Goal: Task Accomplishment & Management: Use online tool/utility

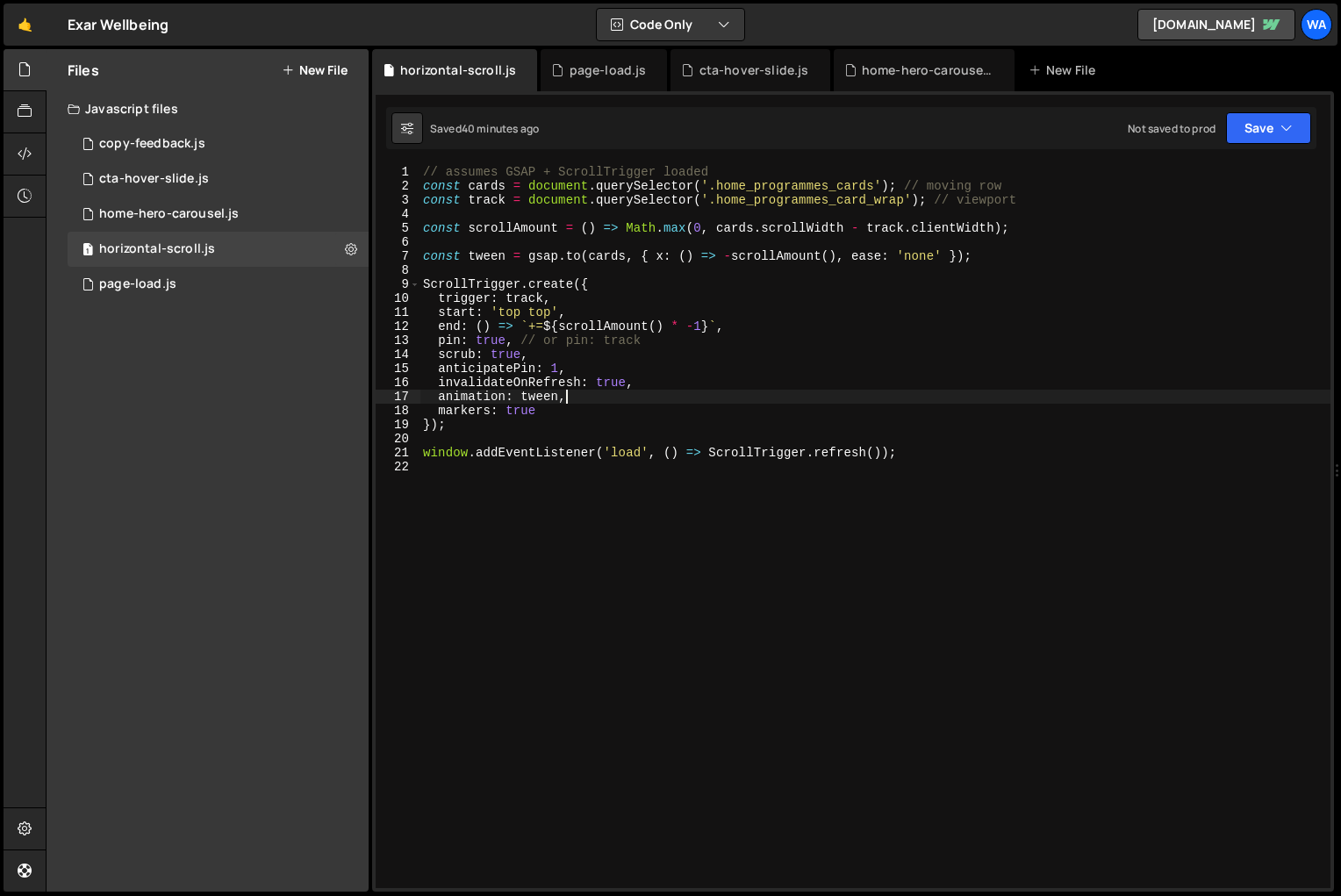
click at [603, 539] on div "// assumes GSAP + ScrollTrigger loaded const cards = document . querySelector (…" at bounding box center [875, 540] width 911 height 751
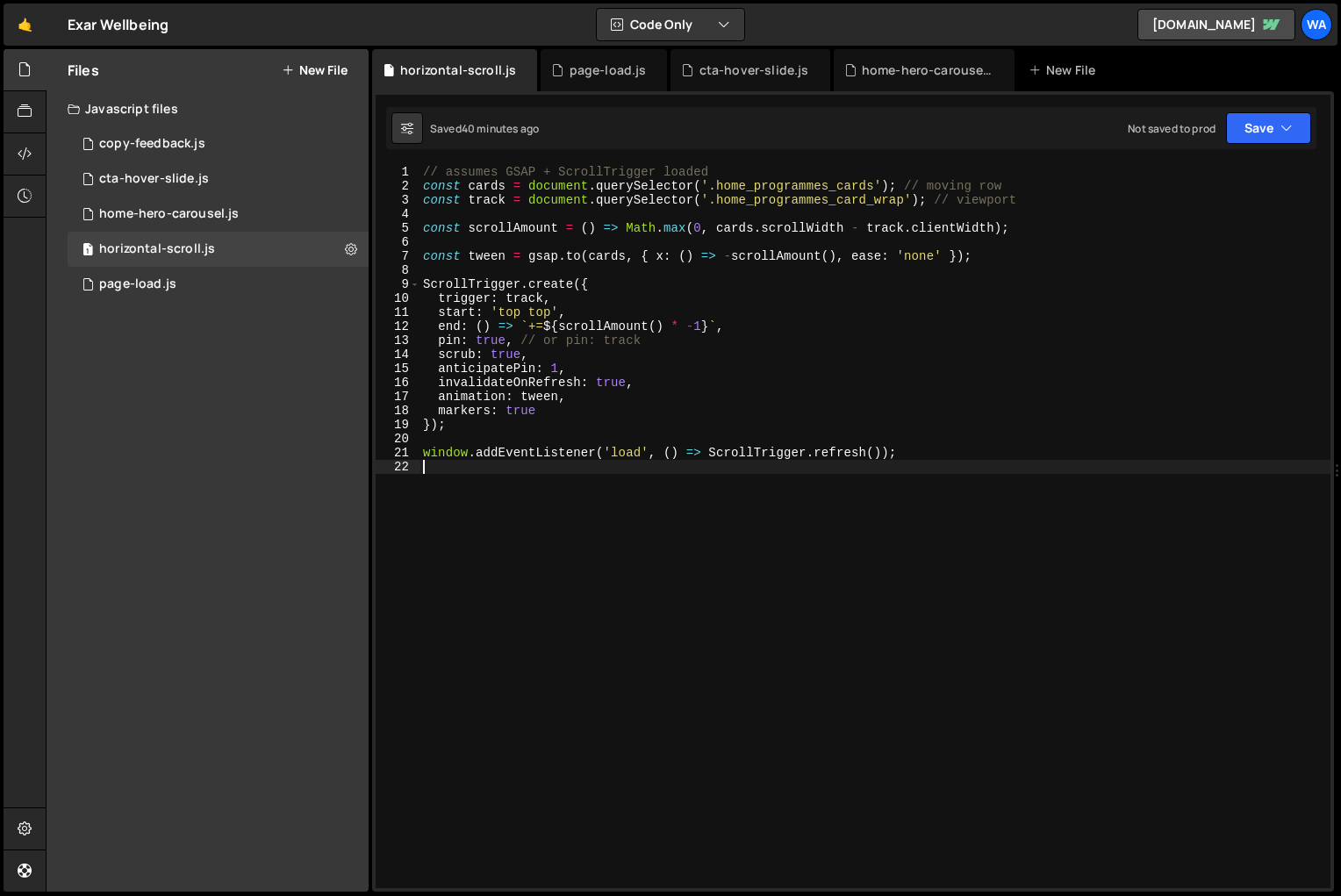
type textarea "window.addEventListener('load', () => ScrollTrigger.refresh());"
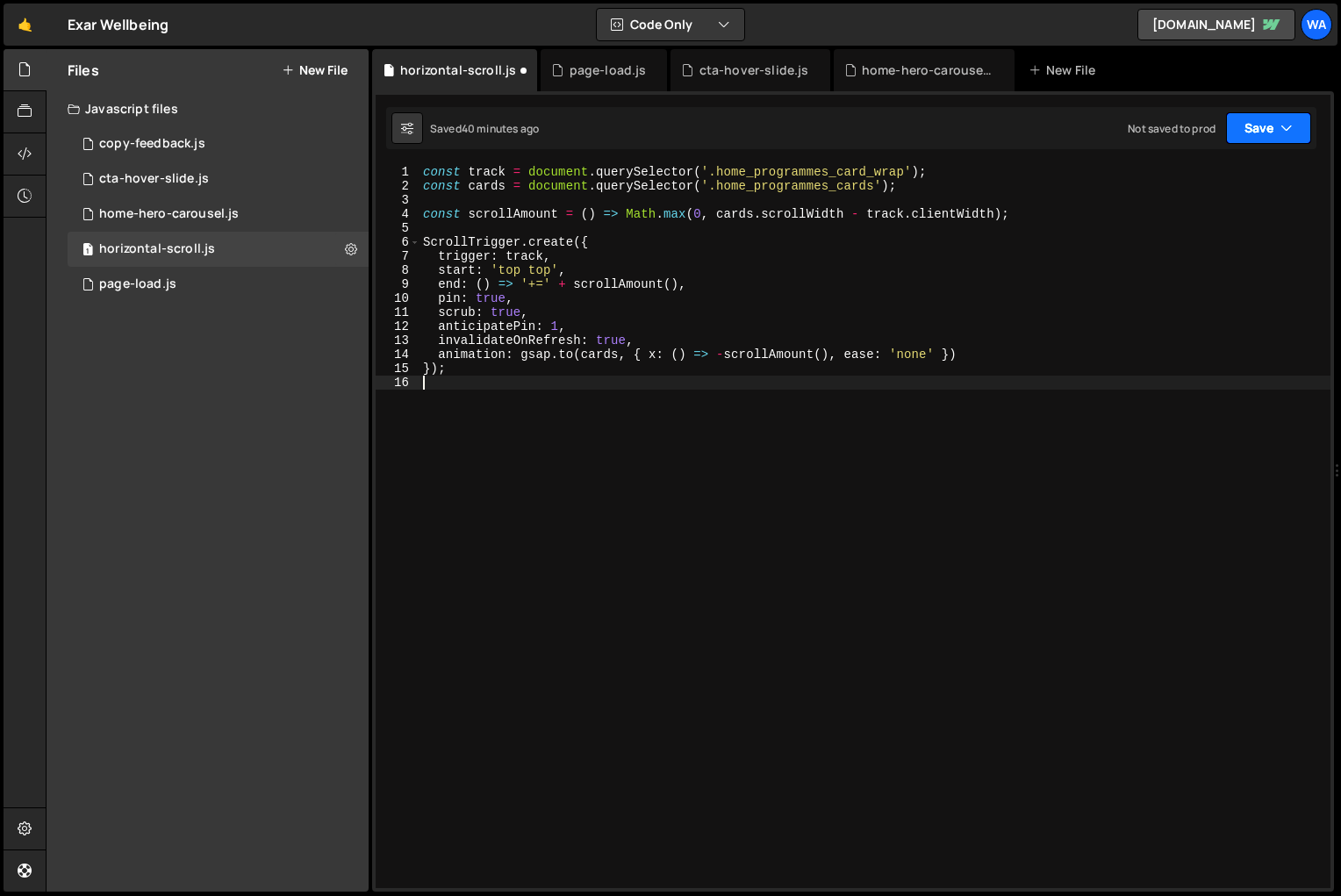
click at [1264, 132] on button "Save" at bounding box center [1268, 128] width 85 height 32
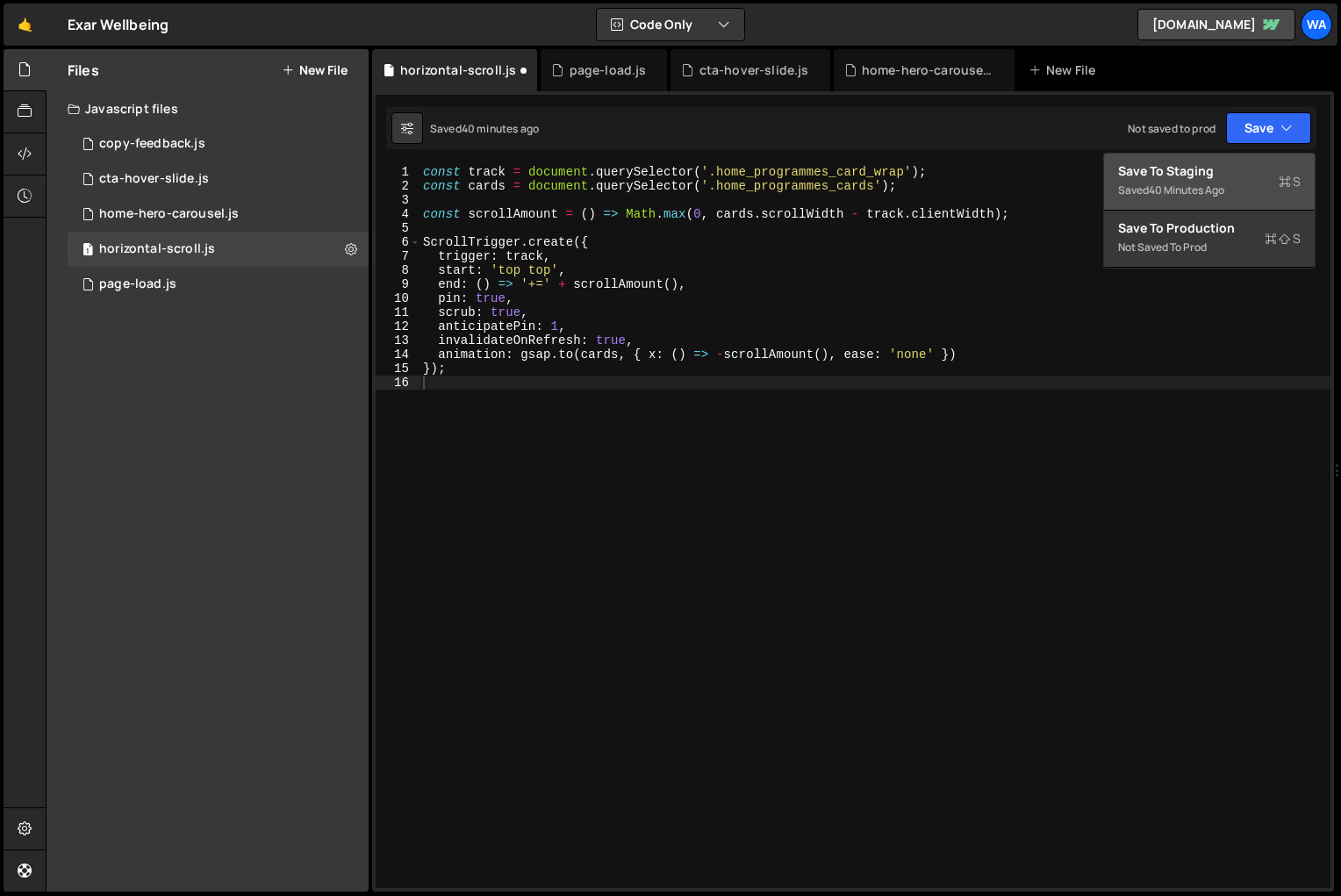
click at [1235, 182] on div "Saved 40 minutes ago" at bounding box center [1209, 190] width 183 height 21
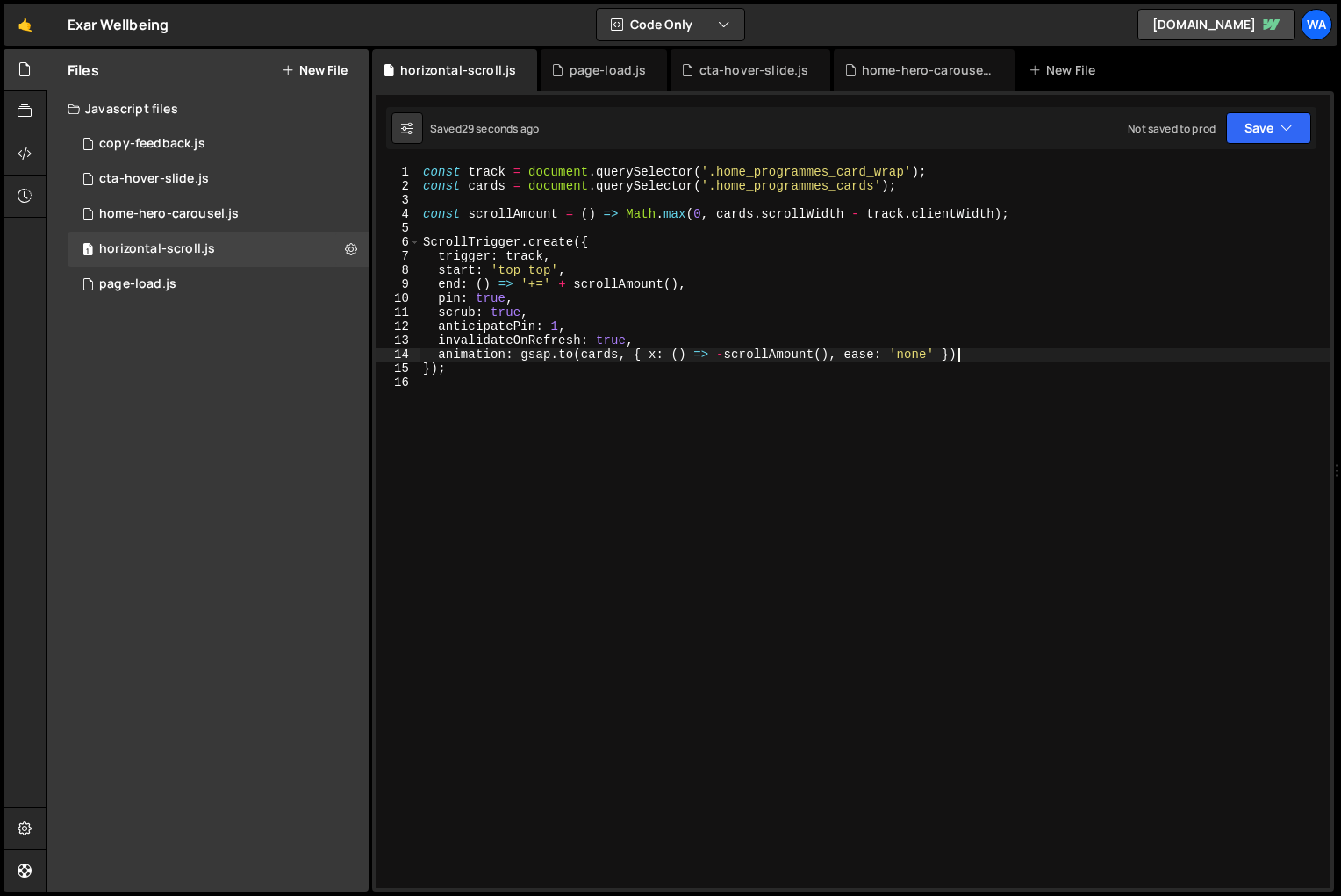
click at [976, 353] on div "const track = document . querySelector ( '.home_programmes_card_wrap' ) ; const…" at bounding box center [875, 540] width 911 height 751
type textarea "animation: [DOMAIN_NAME](cards, { x: () => -scrollAmount(), ease: 'none' }),"
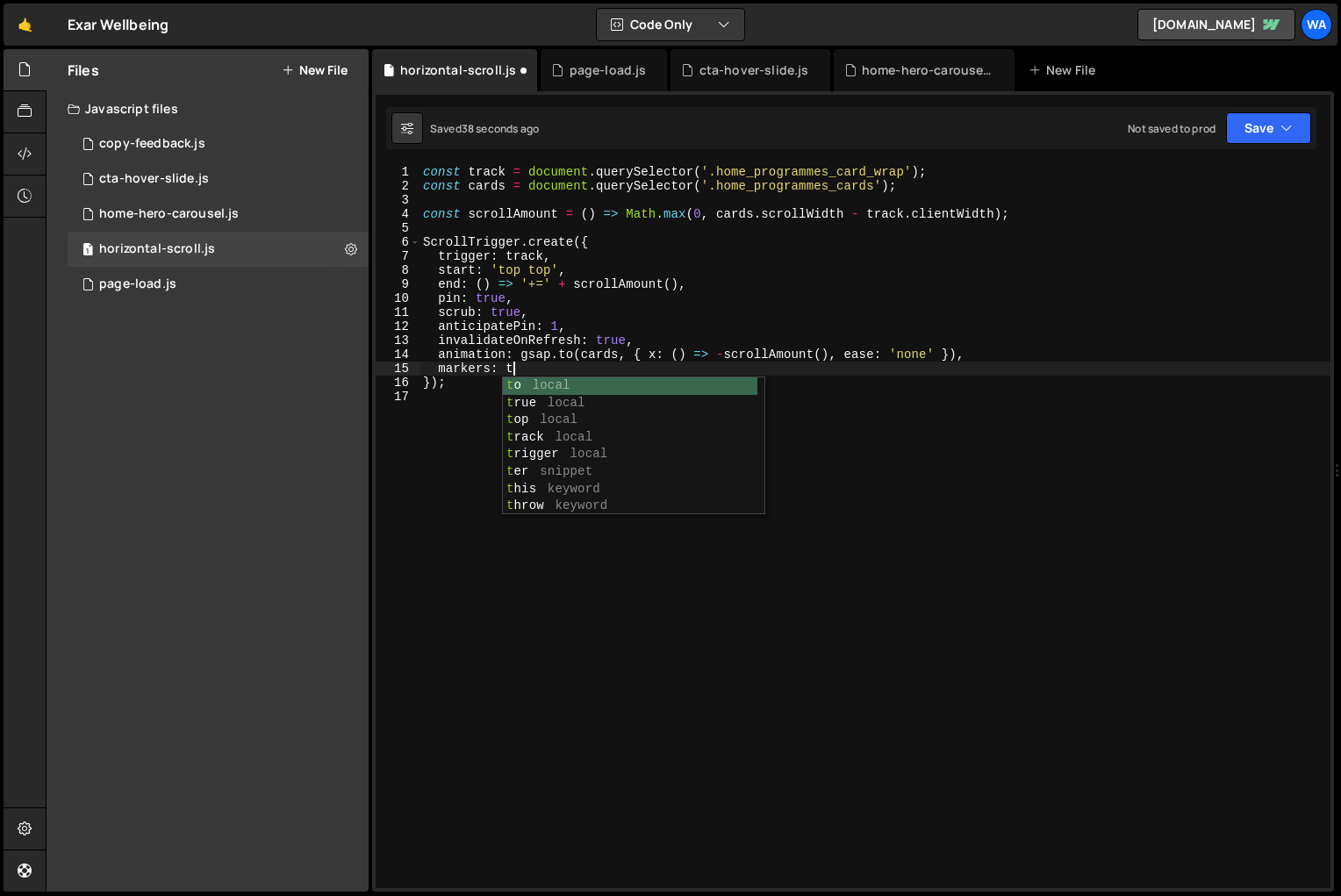
scroll to position [0, 6]
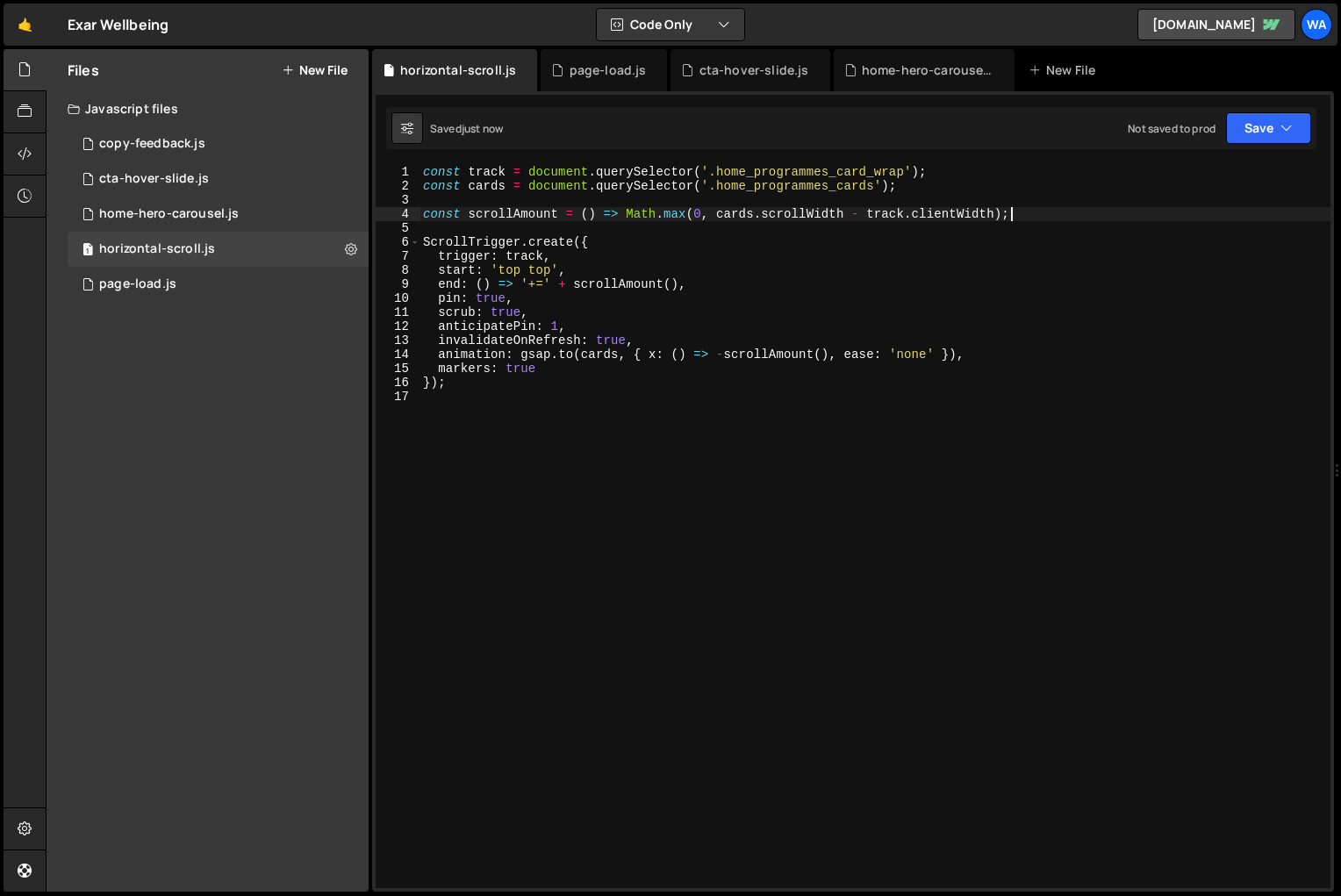
click at [1029, 215] on div "const track = document . querySelector ( '.home_programmes_card_wrap' ) ; const…" at bounding box center [875, 540] width 911 height 751
type textarea "const scrollAmount = () => Math.max(0, cards.scrollWidth - track.clientWidth);"
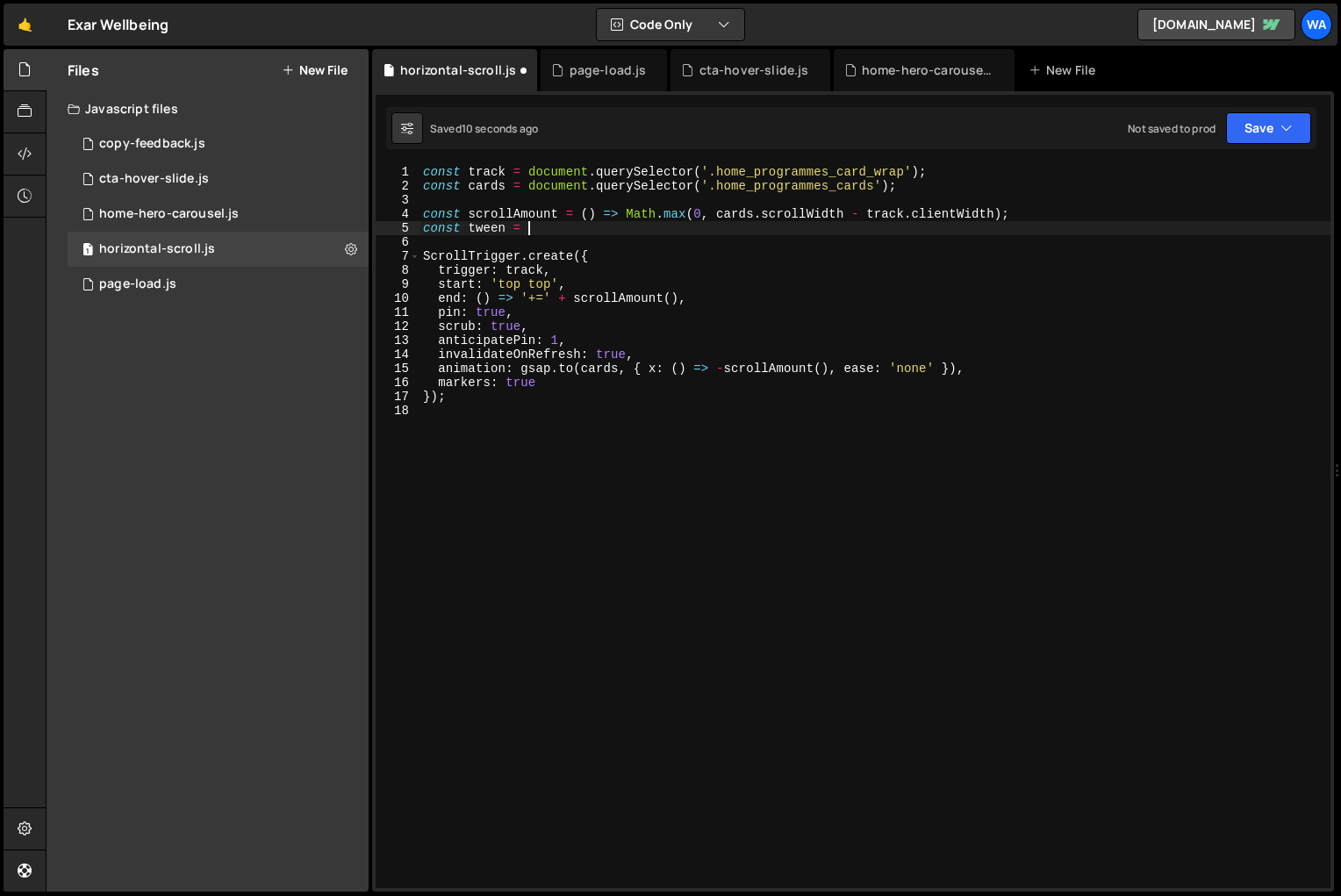
scroll to position [0, 7]
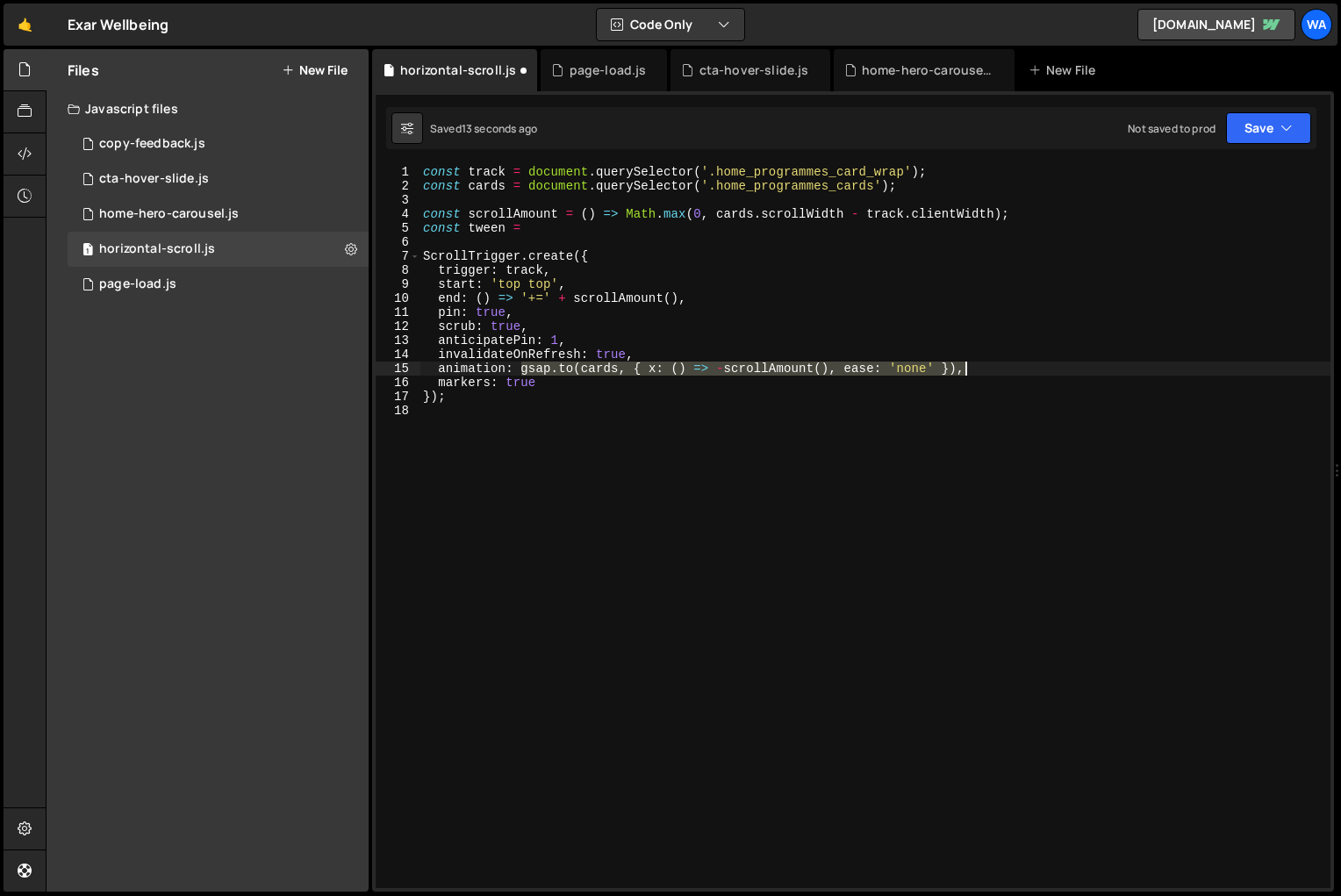
drag, startPoint x: 520, startPoint y: 371, endPoint x: 966, endPoint y: 372, distance: 446.0
click at [966, 372] on div "const track = document . querySelector ( '.home_programmes_card_wrap' ) ; const…" at bounding box center [875, 540] width 911 height 751
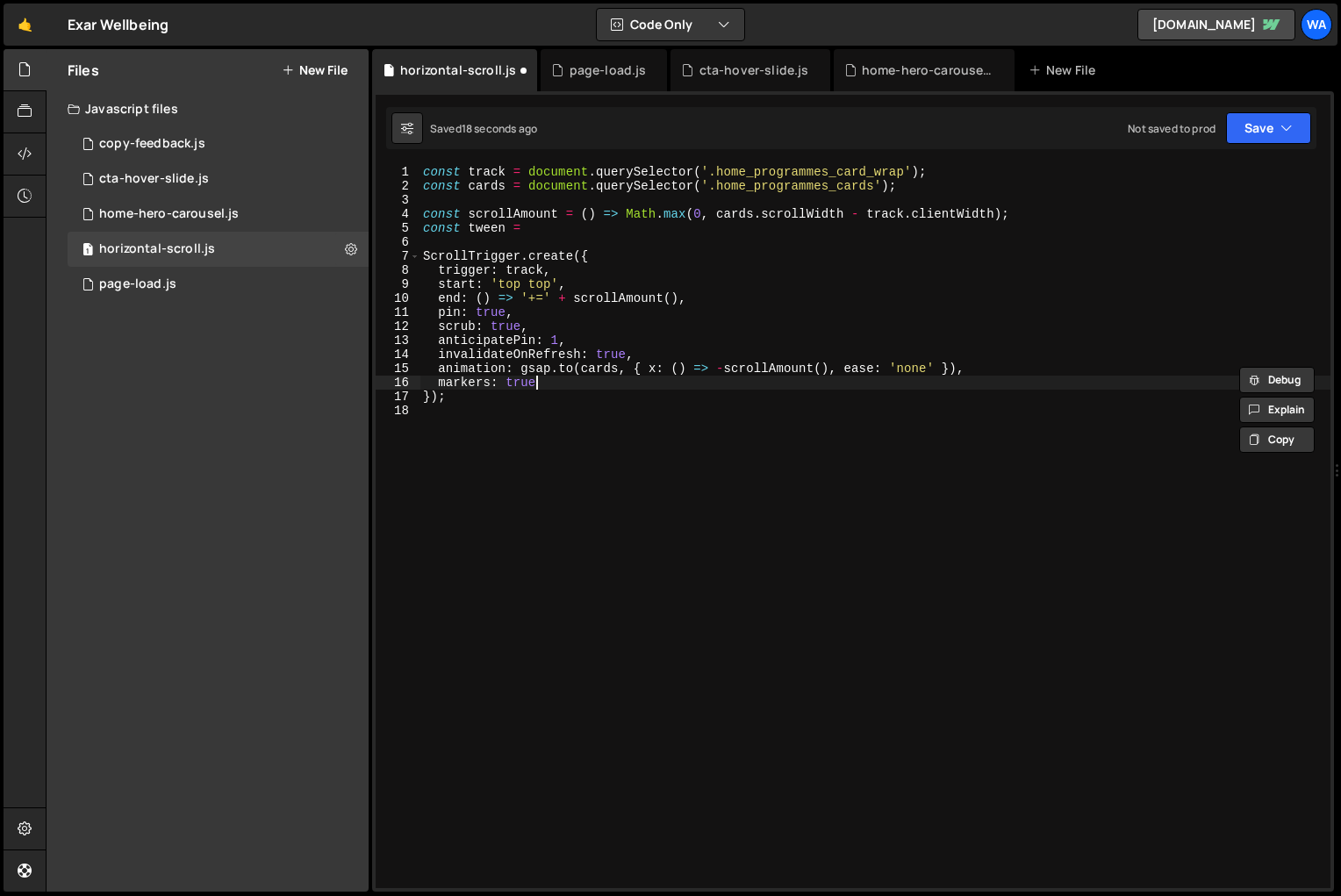
click at [967, 381] on div "const track = document . querySelector ( '.home_programmes_card_wrap' ) ; const…" at bounding box center [875, 540] width 911 height 751
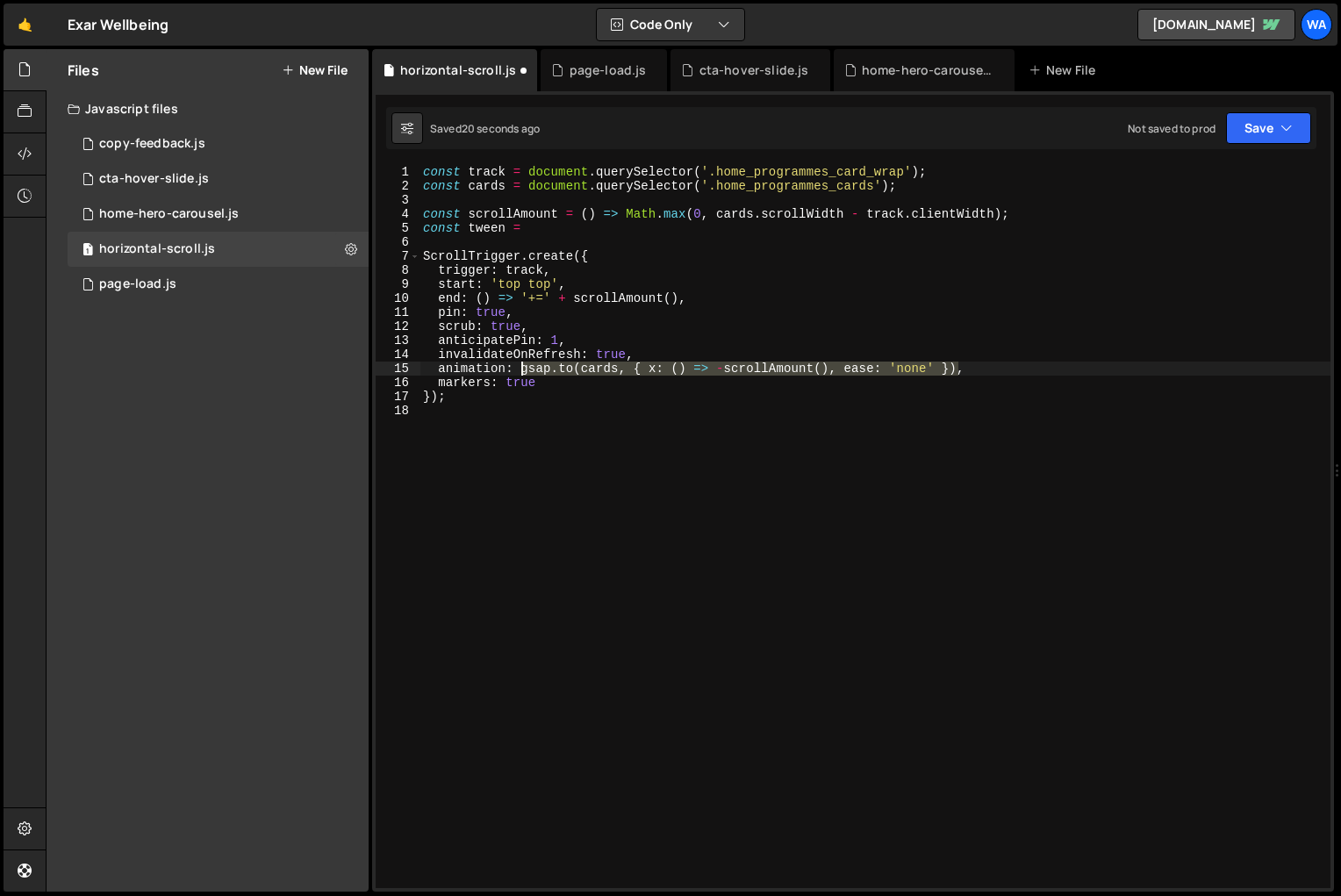
drag, startPoint x: 958, startPoint y: 365, endPoint x: 522, endPoint y: 370, distance: 436.0
click at [522, 370] on div "const track = document . querySelector ( '.home_programmes_card_wrap' ) ; const…" at bounding box center [875, 540] width 911 height 751
click at [537, 229] on div "const track = document . querySelector ( '.home_programmes_card_wrap' ) ; const…" at bounding box center [875, 540] width 911 height 751
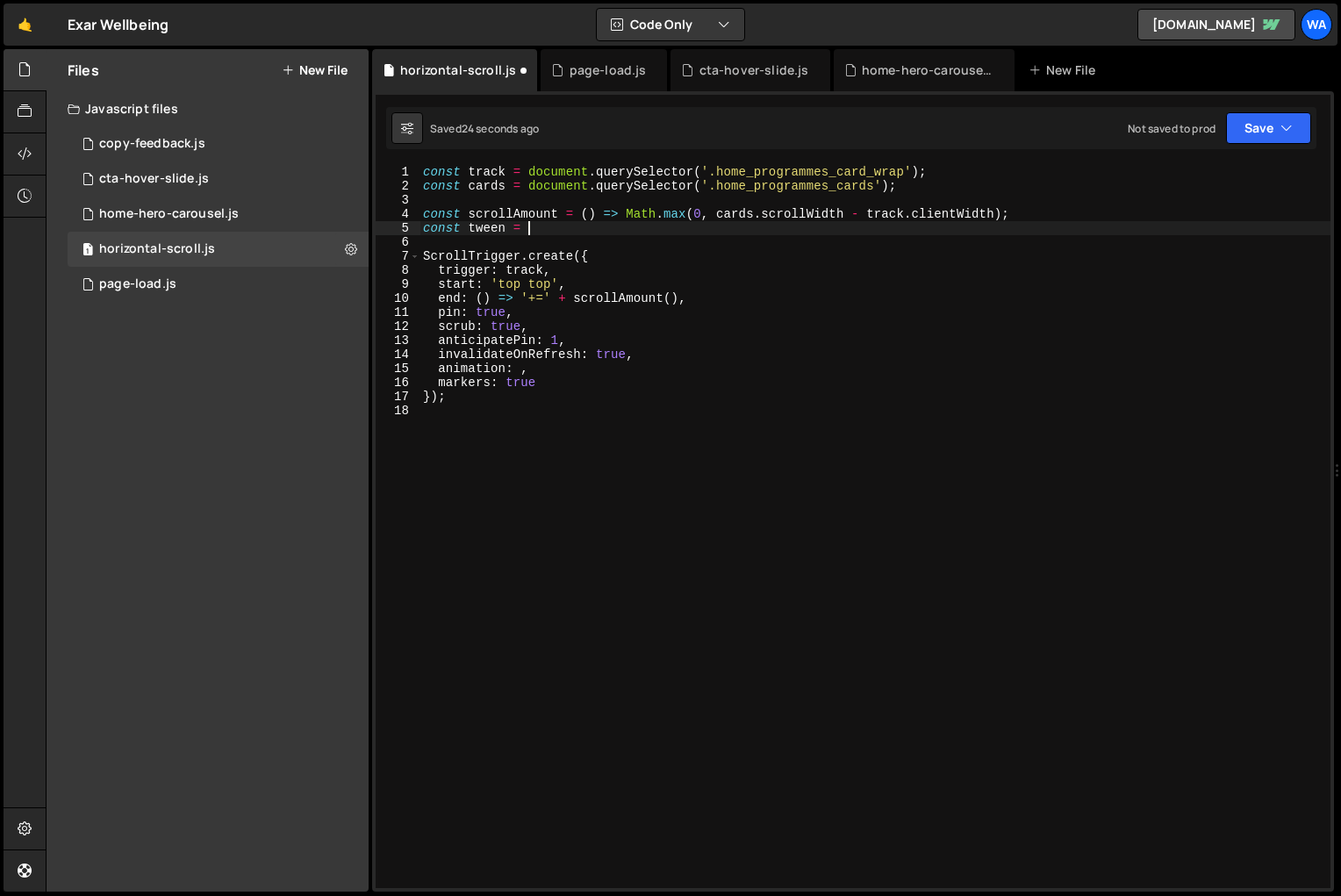
paste textarea "[DOMAIN_NAME](cards, { x: () => -scrollAmount(), ease: 'none' })"
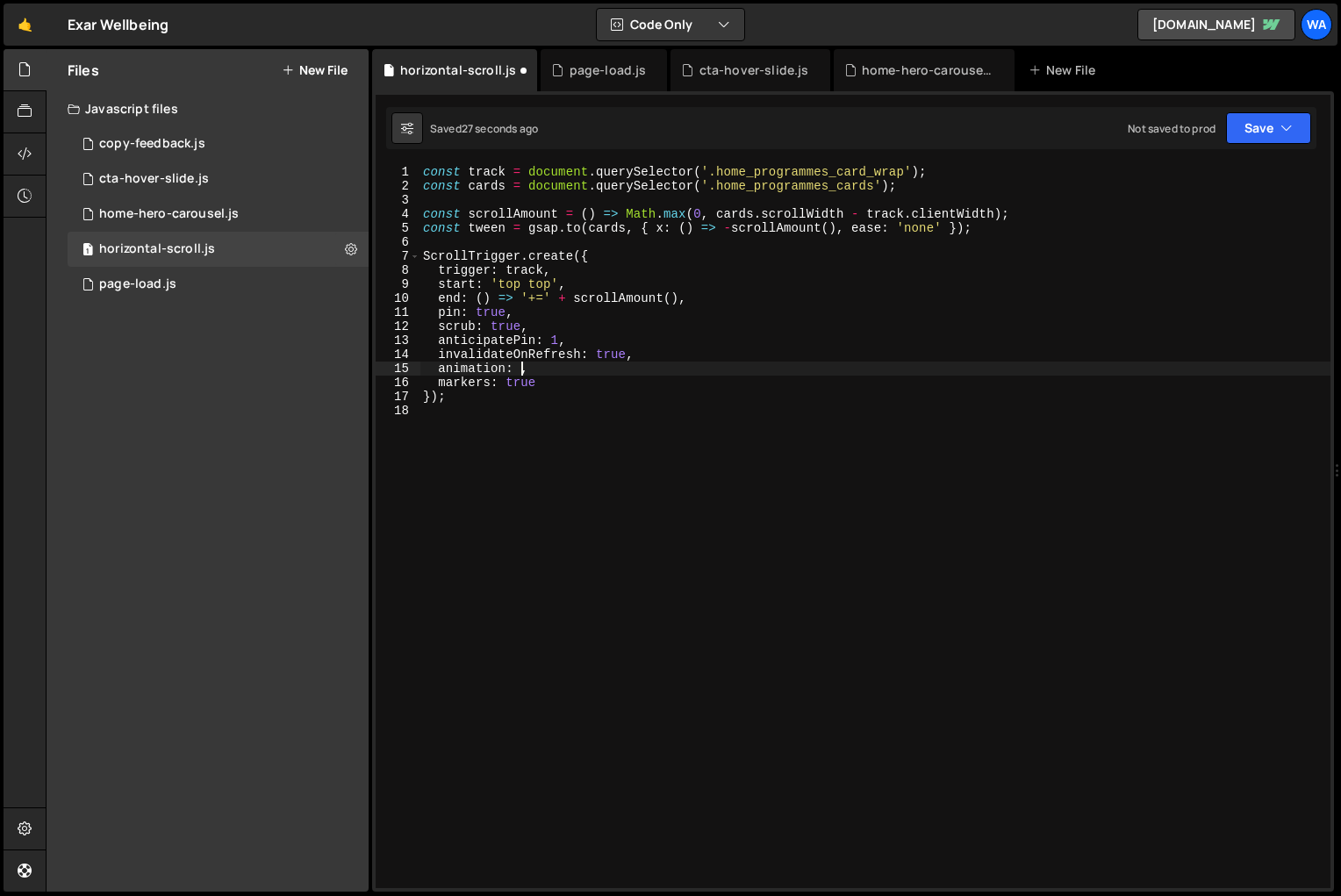
click at [519, 370] on div "const track = document . querySelector ( '.home_programmes_card_wrap' ) ; const…" at bounding box center [875, 540] width 911 height 751
type textarea "animation: tween,"
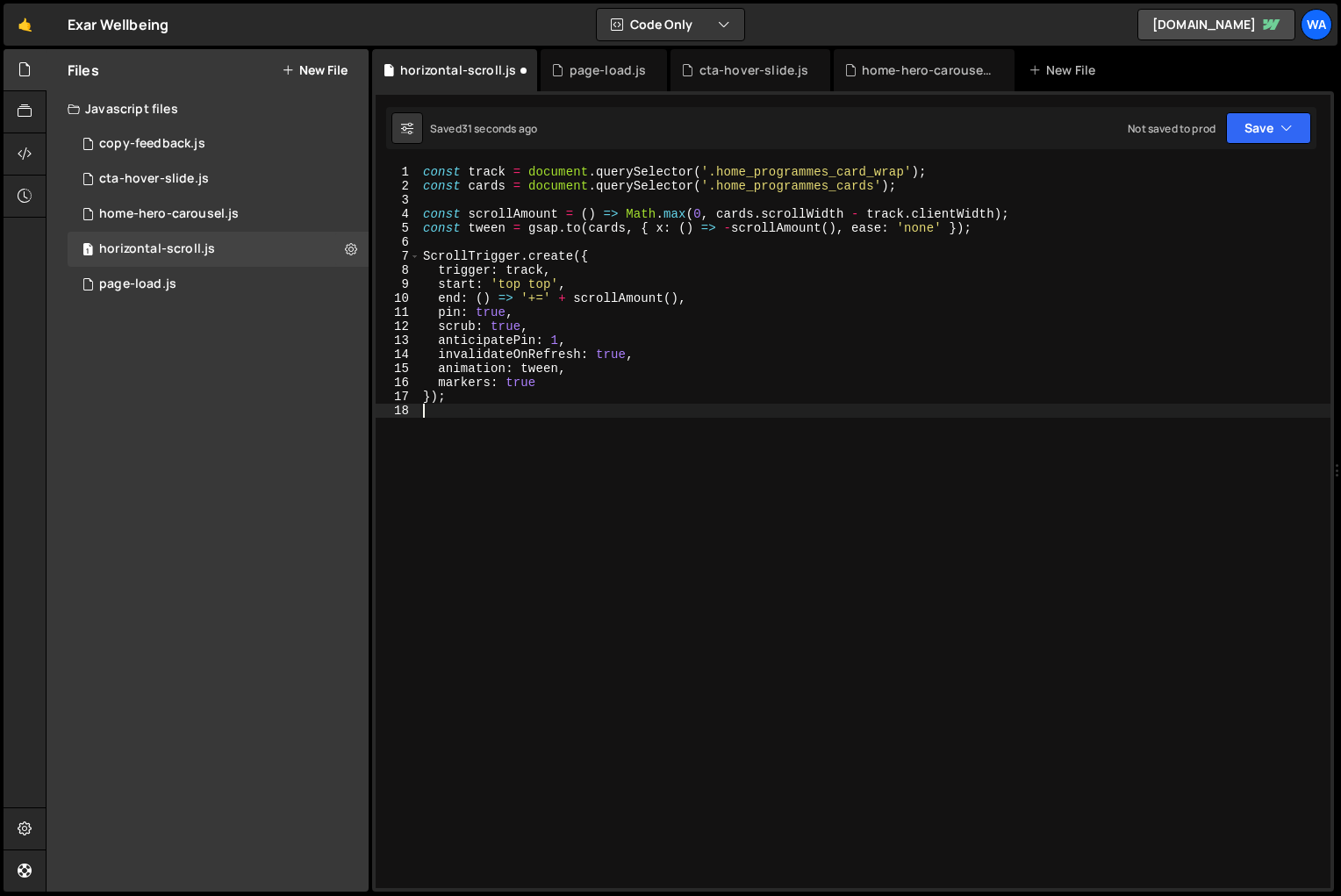
drag, startPoint x: 714, startPoint y: 499, endPoint x: 741, endPoint y: 496, distance: 27.2
click at [715, 499] on div "const track = document . querySelector ( '.home_programmes_card_wrap' ) ; const…" at bounding box center [875, 540] width 911 height 751
click at [1244, 131] on button "Save" at bounding box center [1268, 128] width 85 height 32
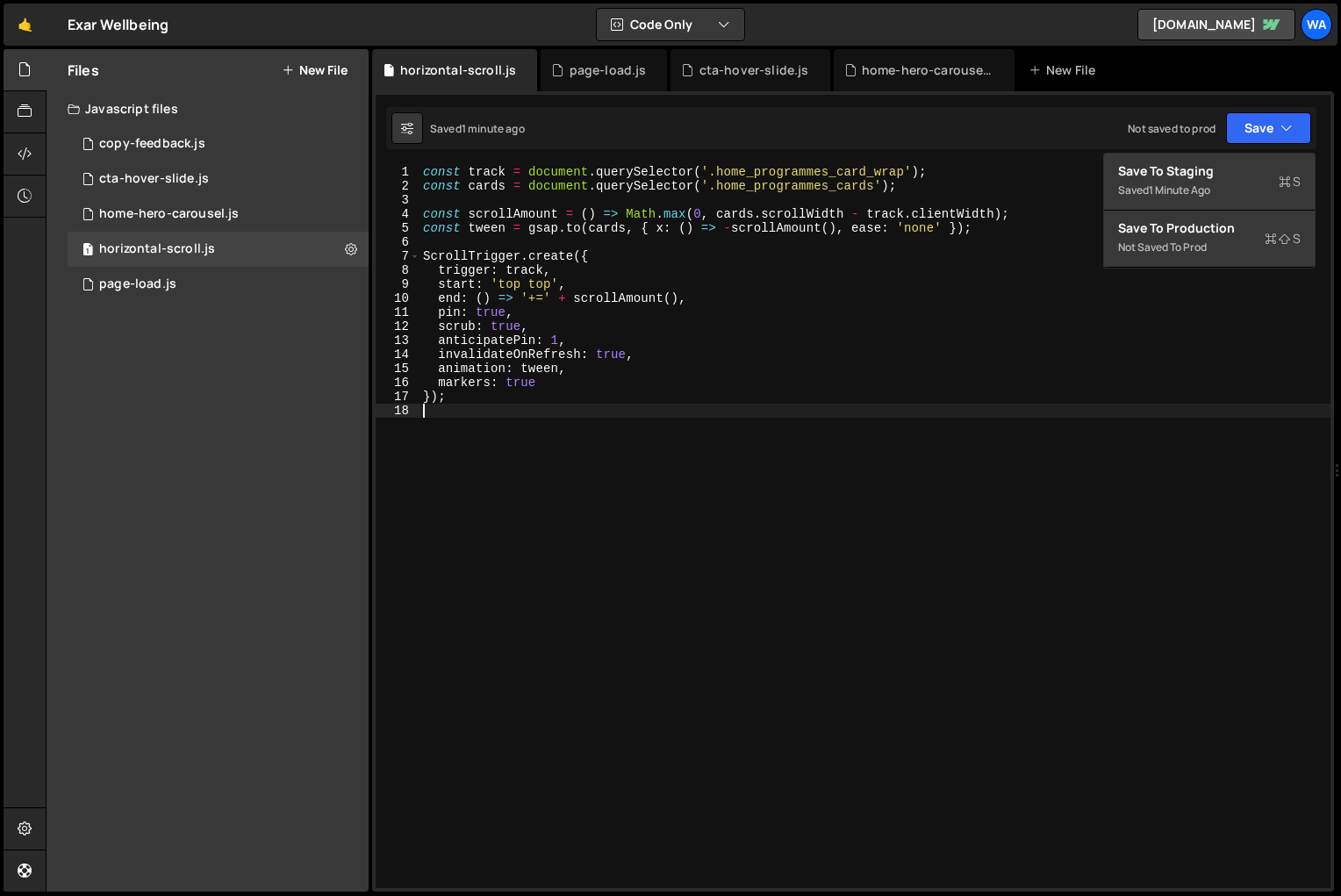
click at [648, 453] on div "const track = document . querySelector ( '.home_programmes_card_wrap' ) ; const…" at bounding box center [875, 540] width 911 height 751
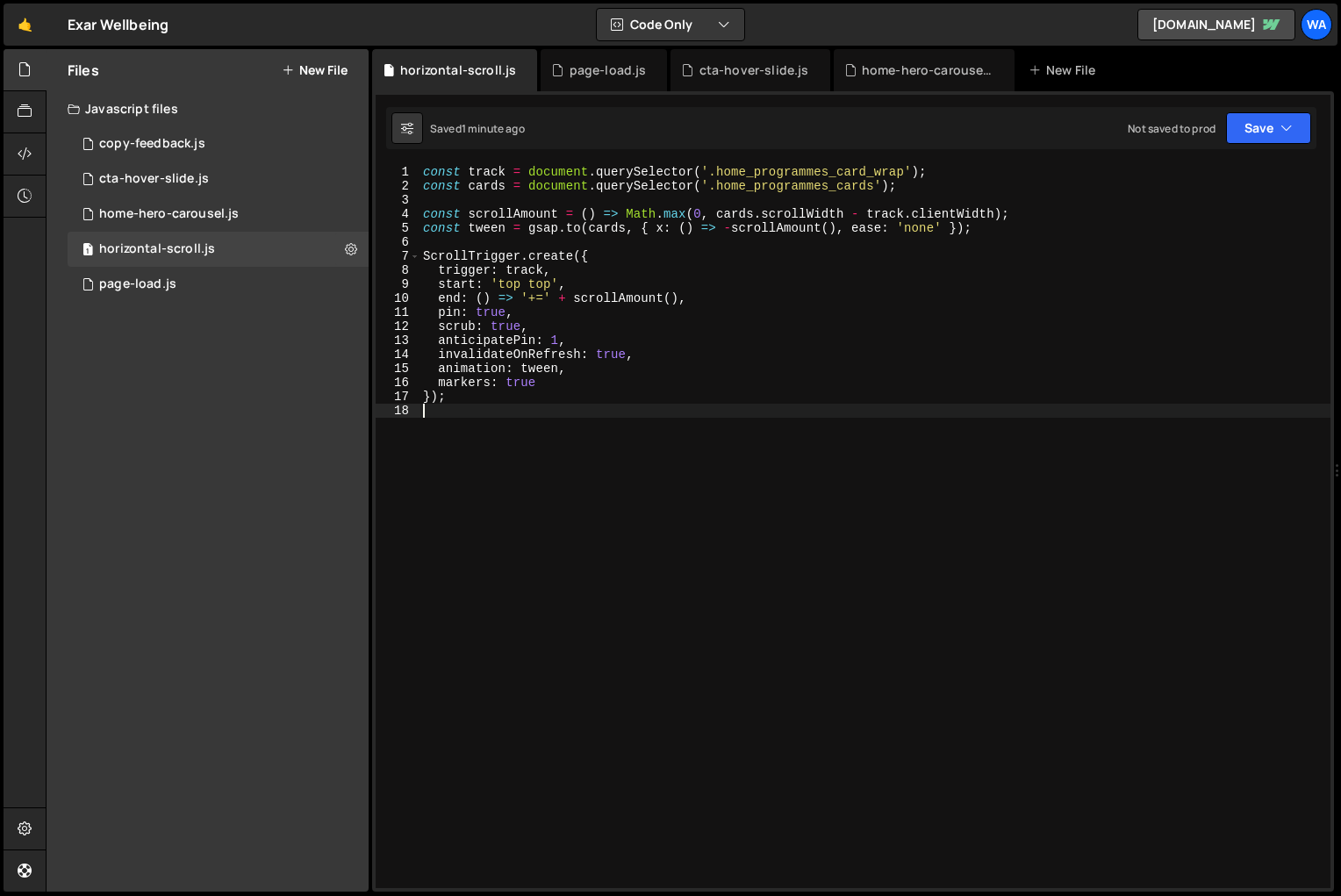
type textarea "});"
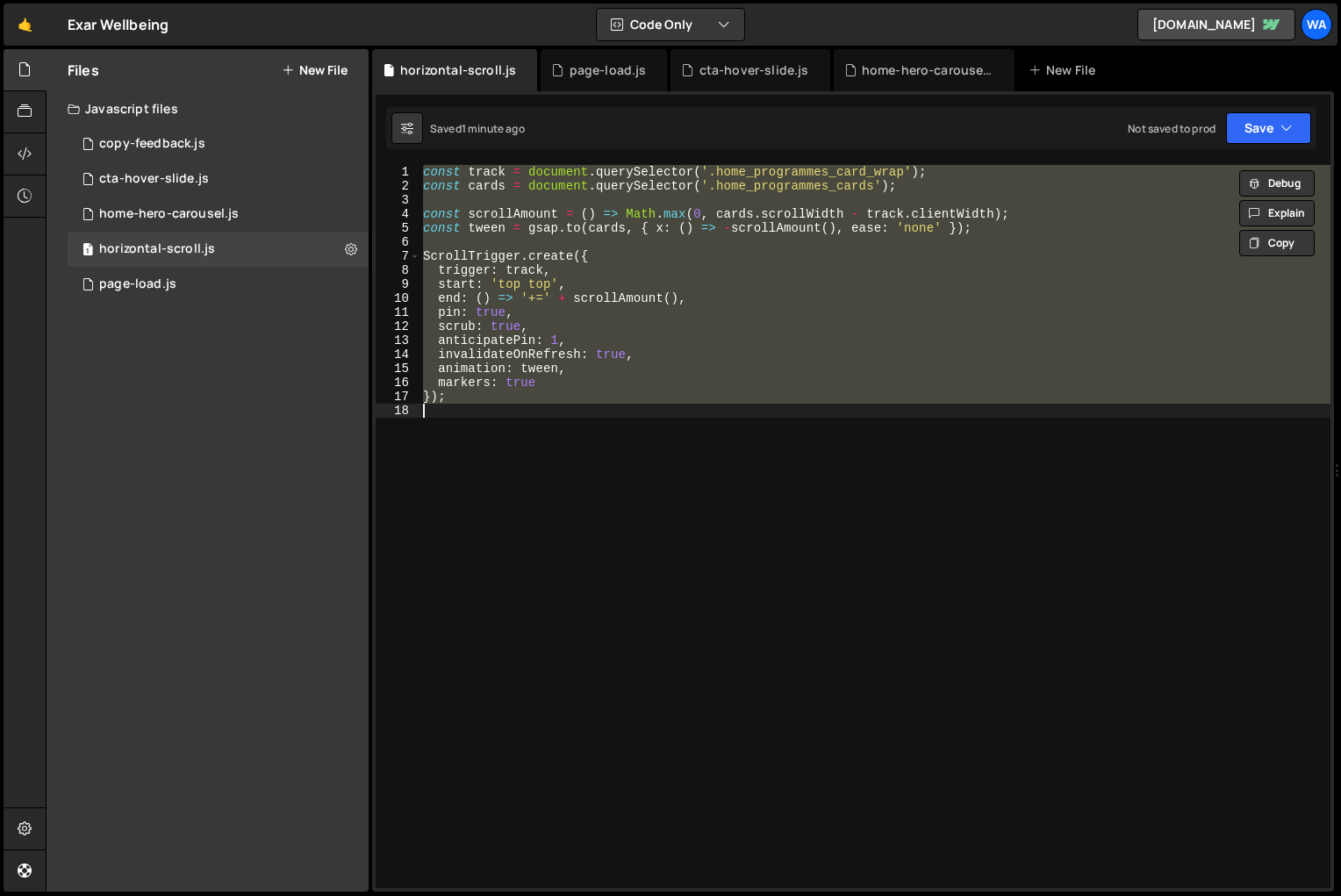
paste textarea
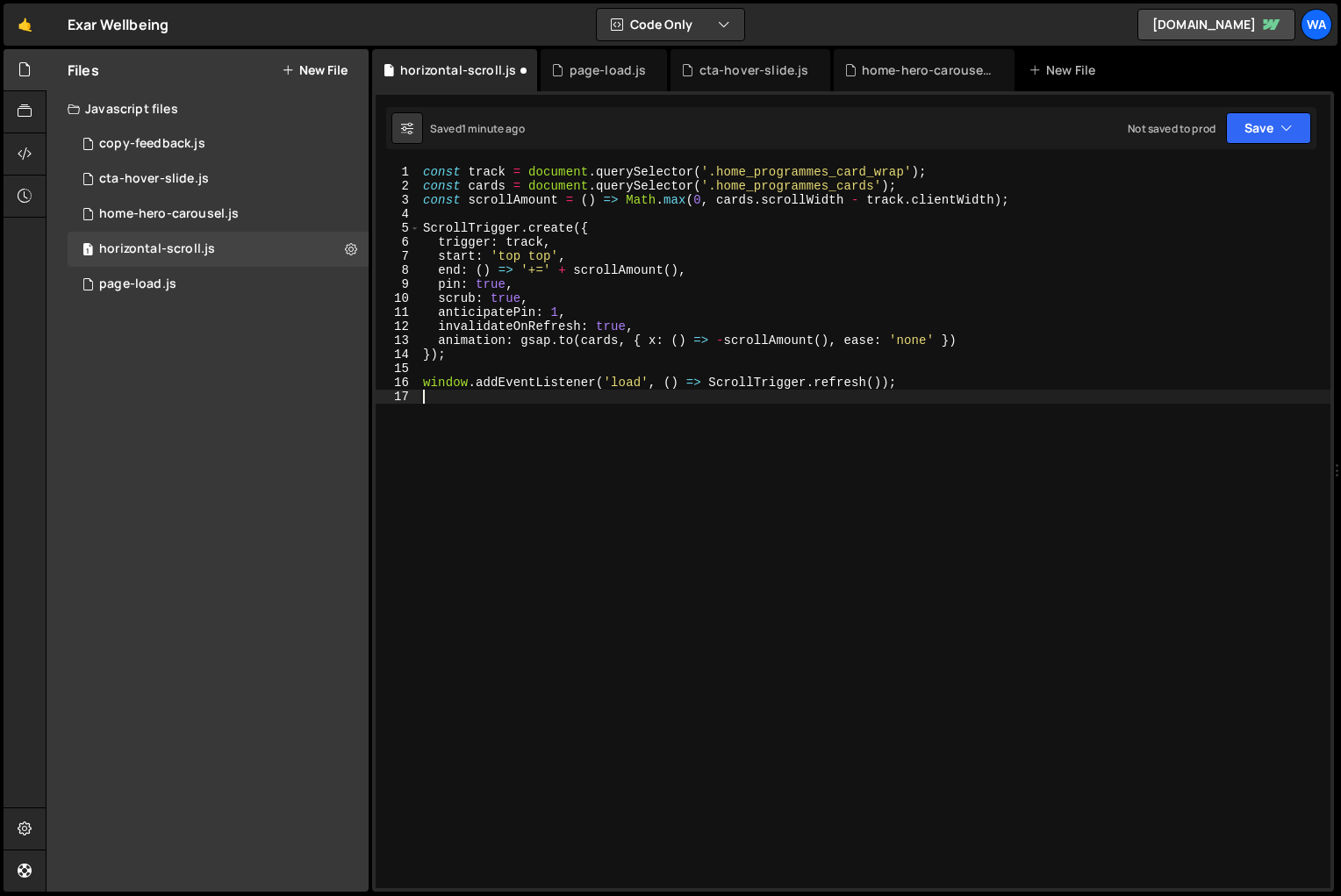
drag, startPoint x: 658, startPoint y: 455, endPoint x: 680, endPoint y: 459, distance: 22.4
click at [659, 455] on div "const track = document . querySelector ( '.home_programmes_card_wrap' ) ; const…" at bounding box center [875, 540] width 911 height 751
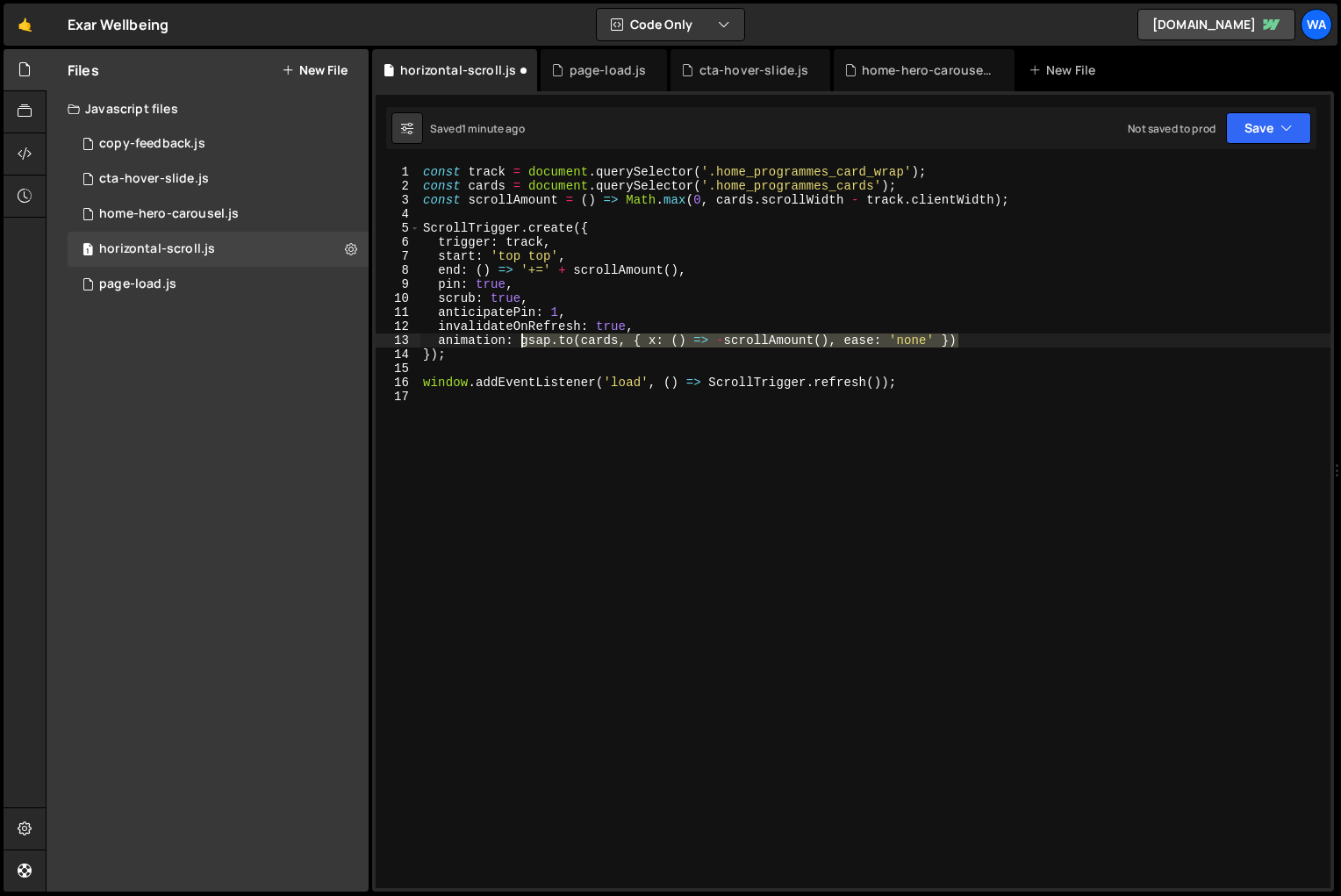
drag, startPoint x: 961, startPoint y: 341, endPoint x: 519, endPoint y: 340, distance: 442.0
click at [519, 340] on div "const track = document . querySelector ( '.home_programmes_card_wrap' ) ; const…" at bounding box center [875, 540] width 911 height 751
click at [1038, 200] on div "const track = document . querySelector ( '.home_programmes_card_wrap' ) ; const…" at bounding box center [875, 540] width 911 height 751
type textarea "const scrollAmount = () => Math.max(0, cards.scrollWidth - track.clientWidth);"
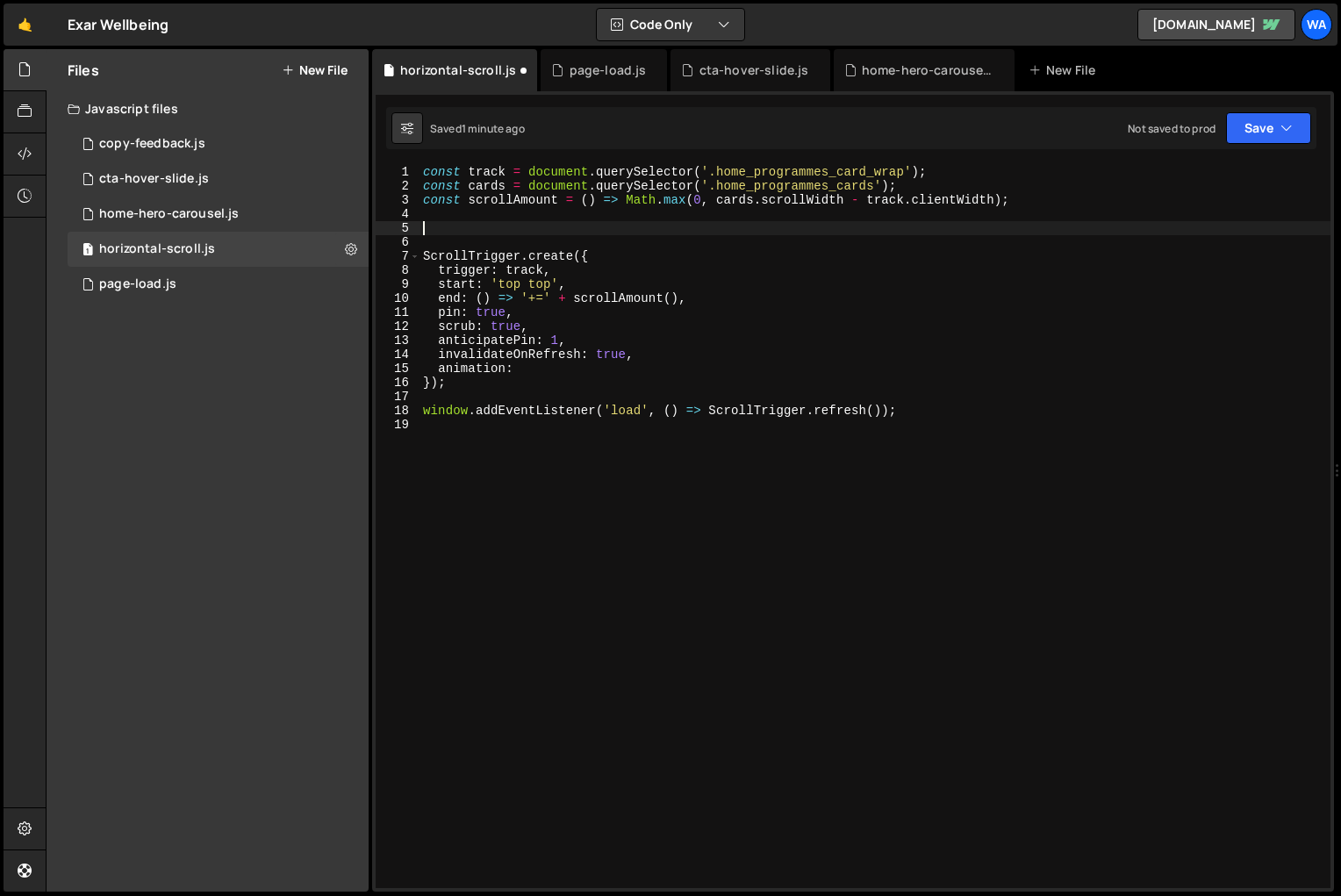
click at [915, 190] on div "const track = document . querySelector ( '.home_programmes_card_wrap' ) ; const…" at bounding box center [875, 540] width 911 height 751
type textarea "const cards = document.querySelector('.home_programmes_cards');"
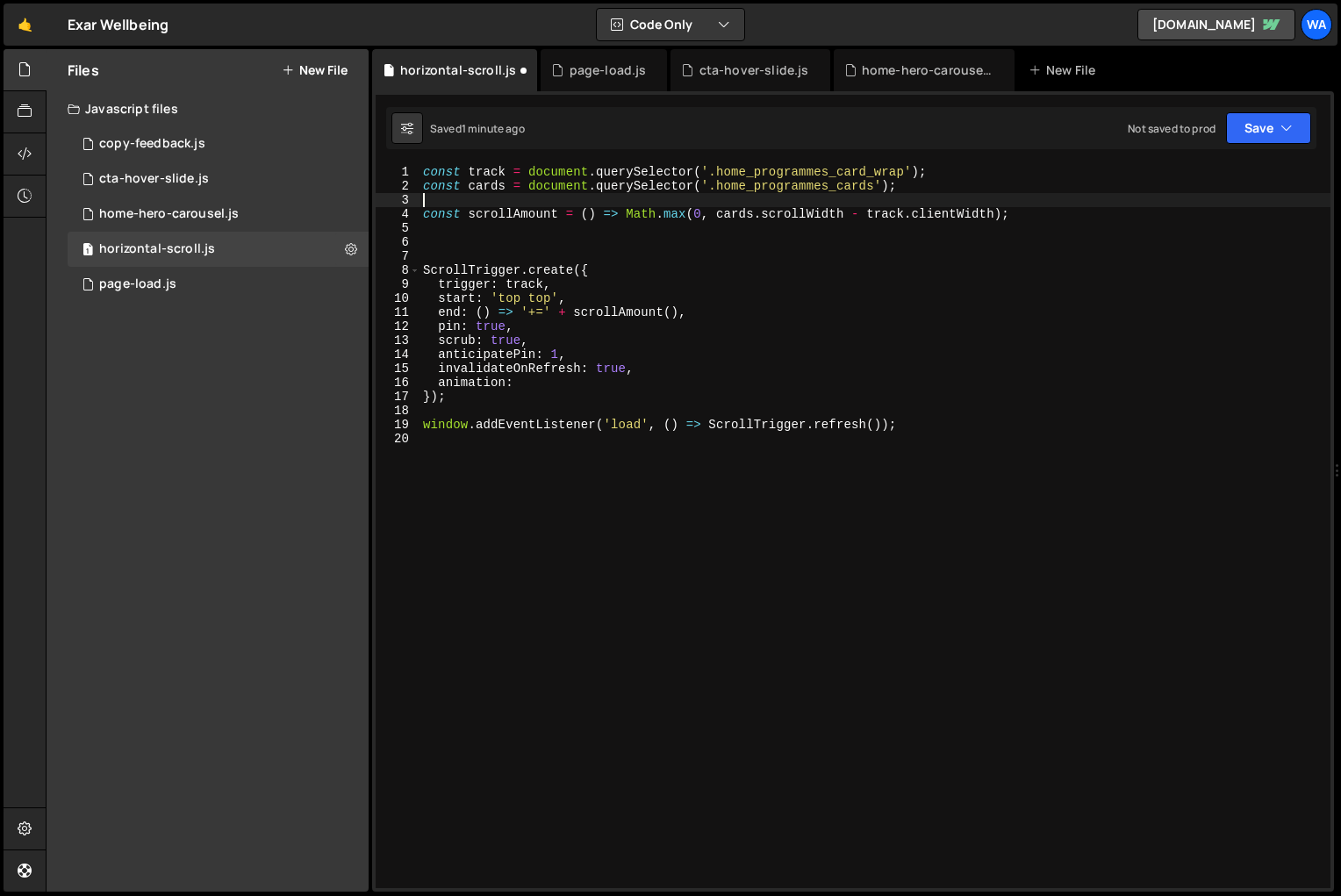
click at [1022, 211] on div "const track = document . querySelector ( '.home_programmes_card_wrap' ) ; const…" at bounding box center [875, 540] width 911 height 751
type textarea "const scrollAmount = () => Math.max(0, cards.scrollWidth - track.clientWidth);"
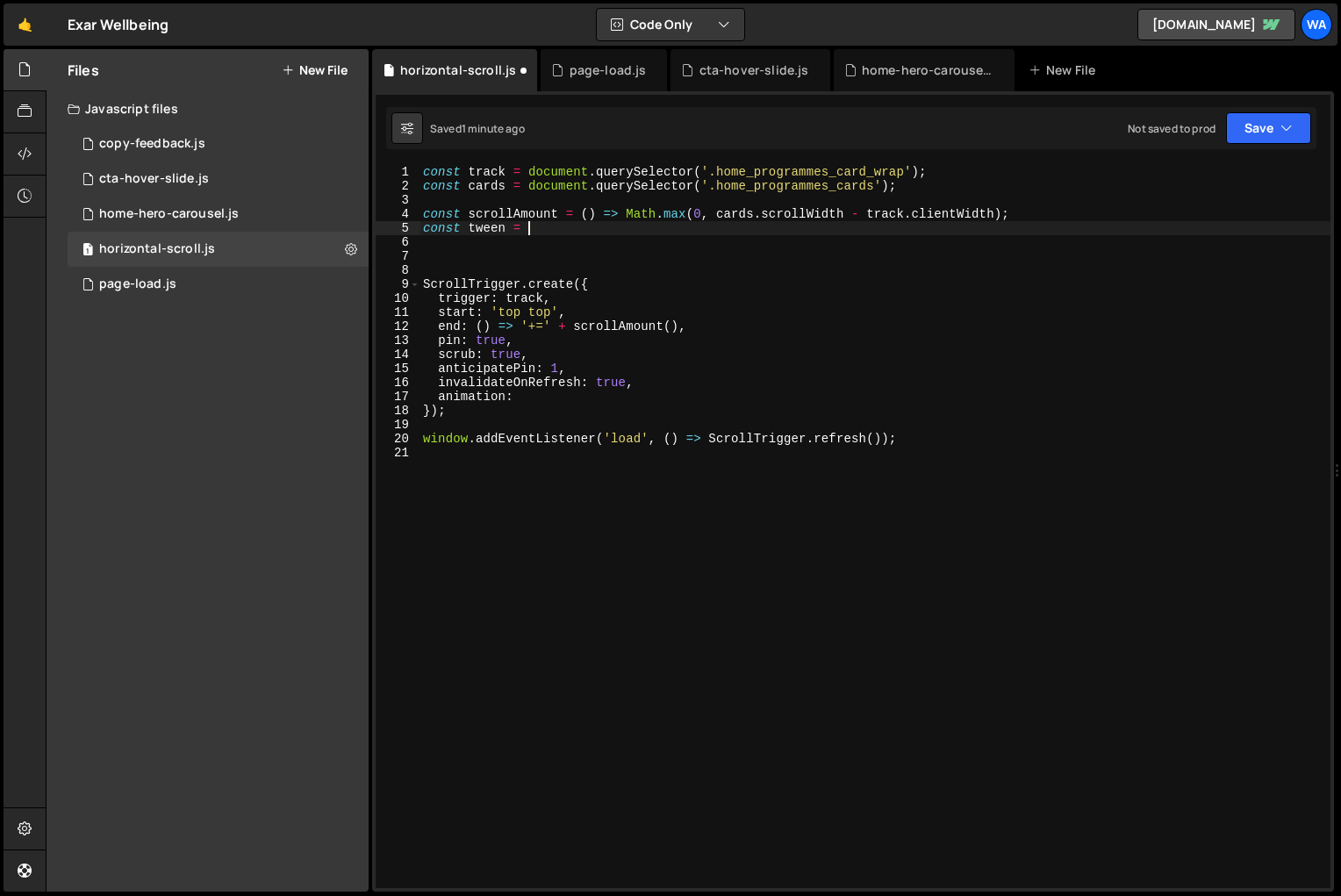
scroll to position [0, 7]
paste textarea "[DOMAIN_NAME](cards, { x: () => -scrollAmount(), ease: 'none' })"
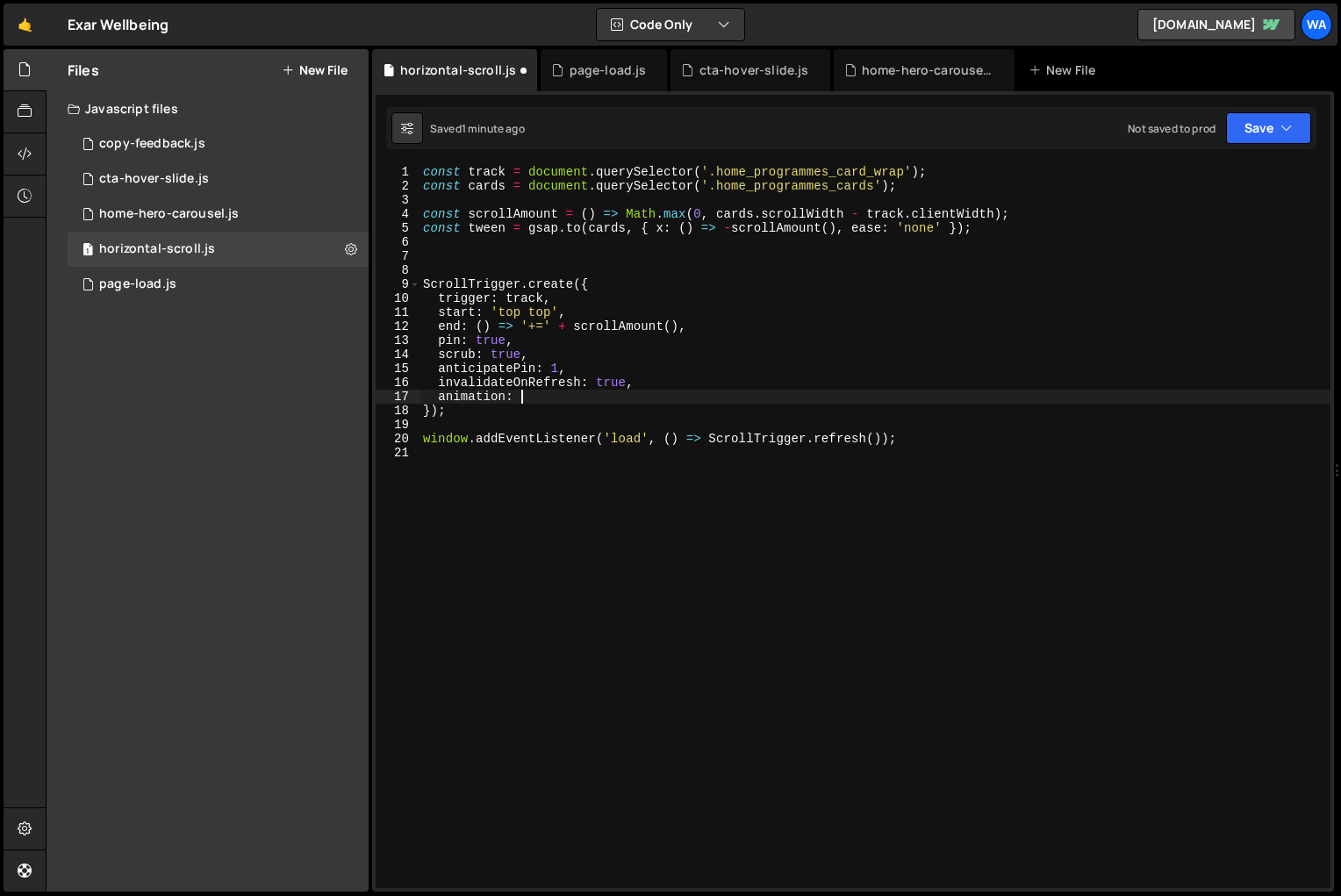
click at [523, 401] on div "const track = document . querySelector ( '.home_programmes_card_wrap' ) ; const…" at bounding box center [875, 540] width 911 height 751
type textarea "animation: tween,"
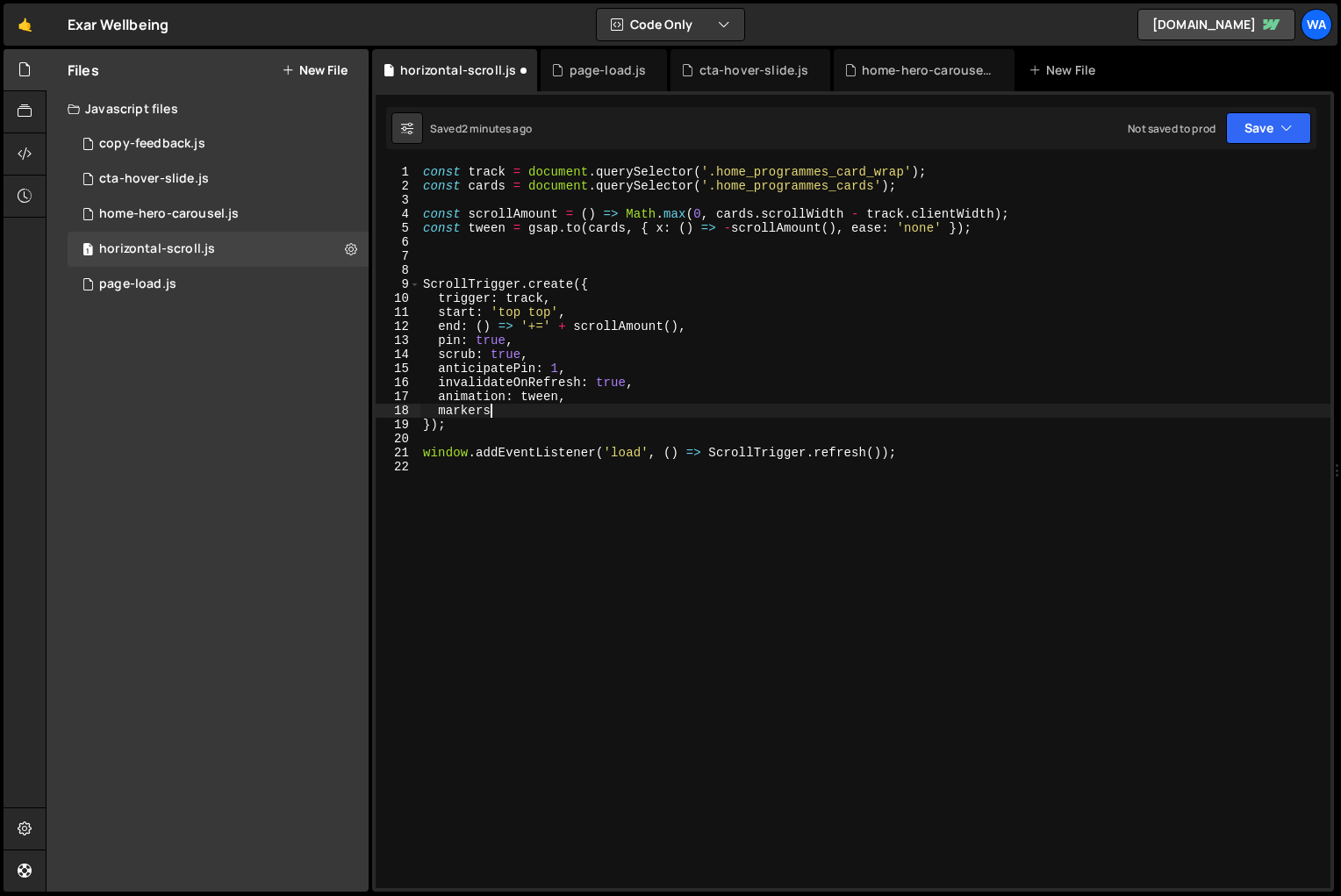
scroll to position [0, 4]
type textarea "markers: true"
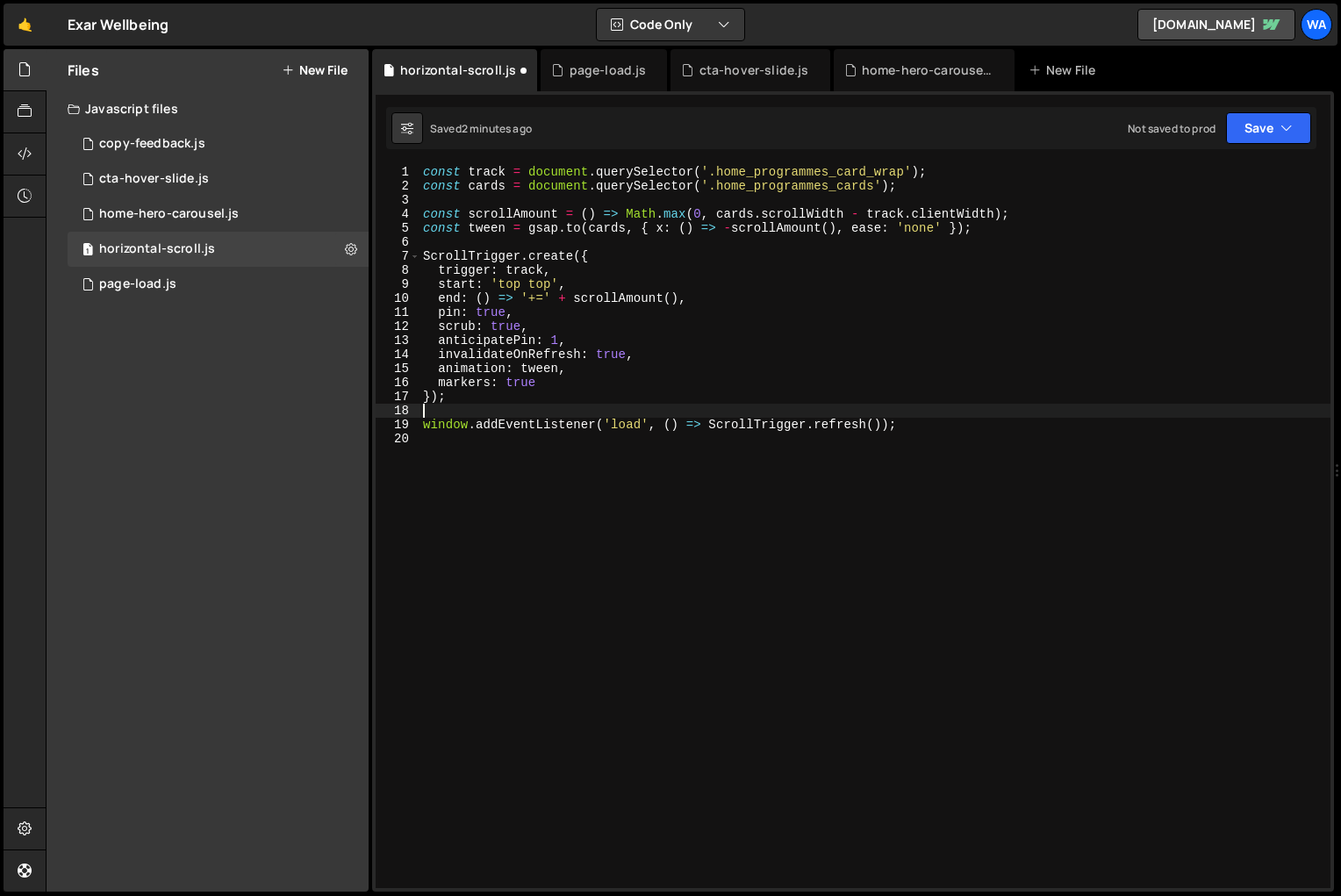
scroll to position [0, 0]
click at [649, 492] on div "const track = document . querySelector ( '.home_programmes_card_wrap' ) ; const…" at bounding box center [875, 540] width 911 height 751
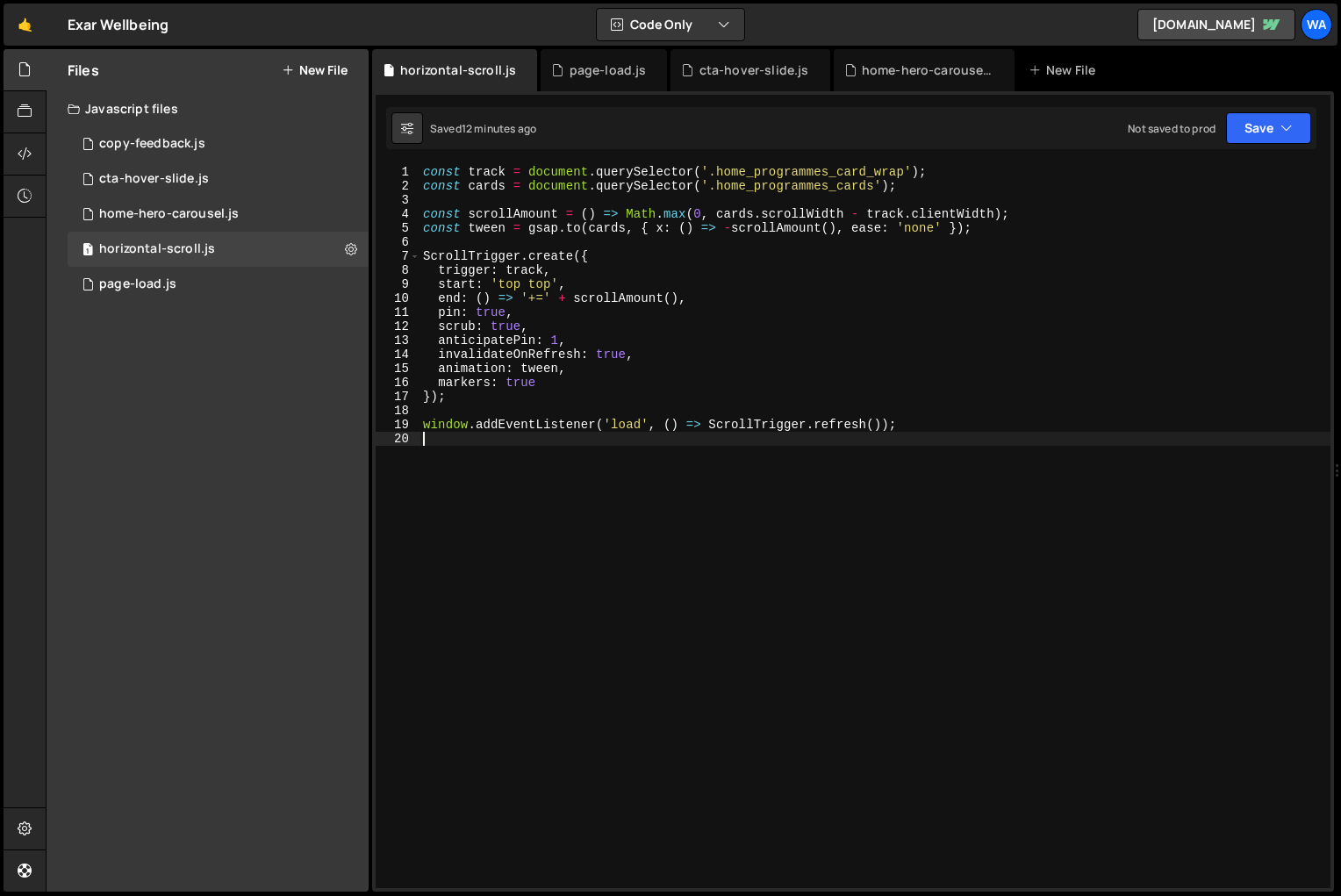
type textarea "window.addEventListener('load', () => ScrollTrigger.refresh());"
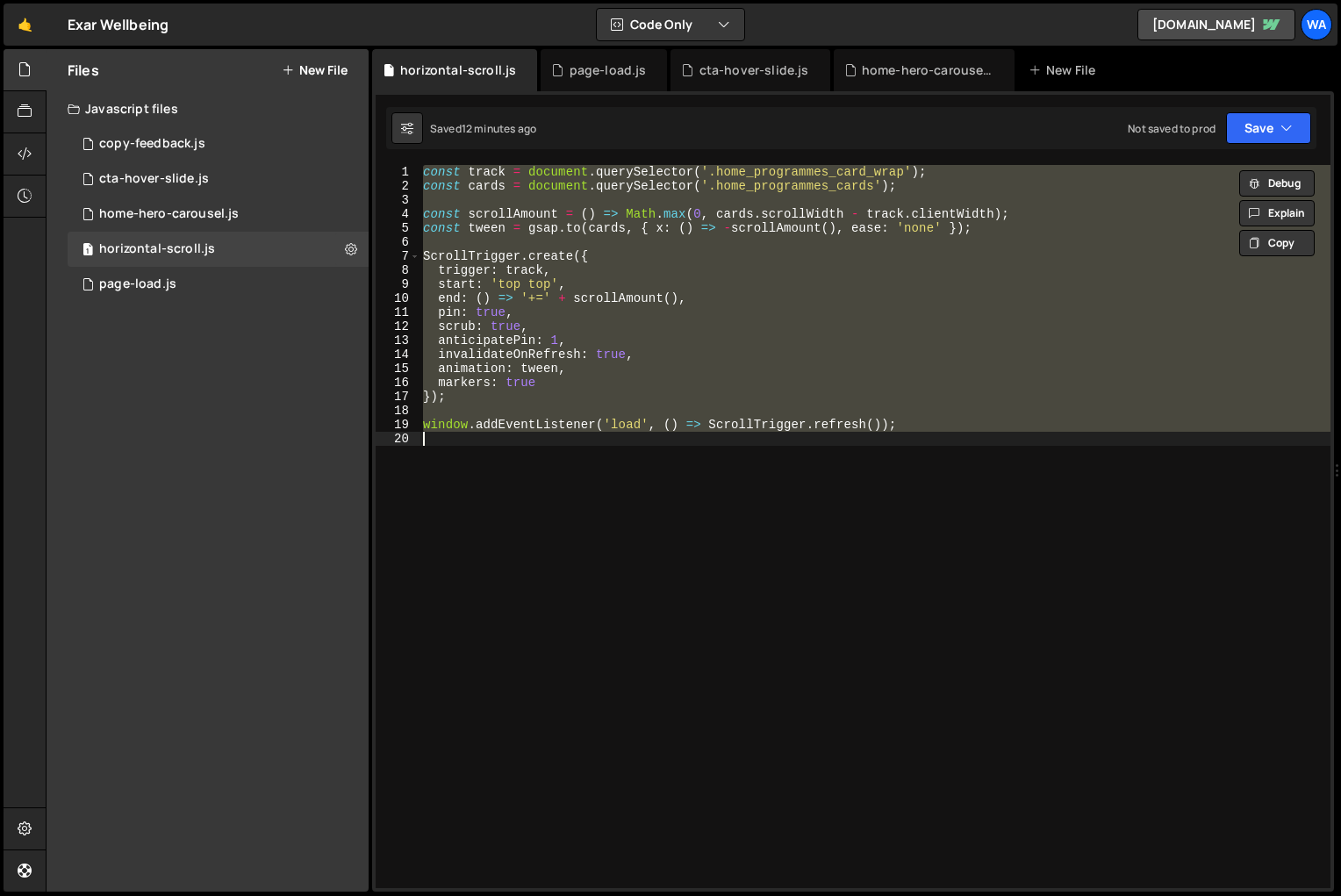
paste textarea
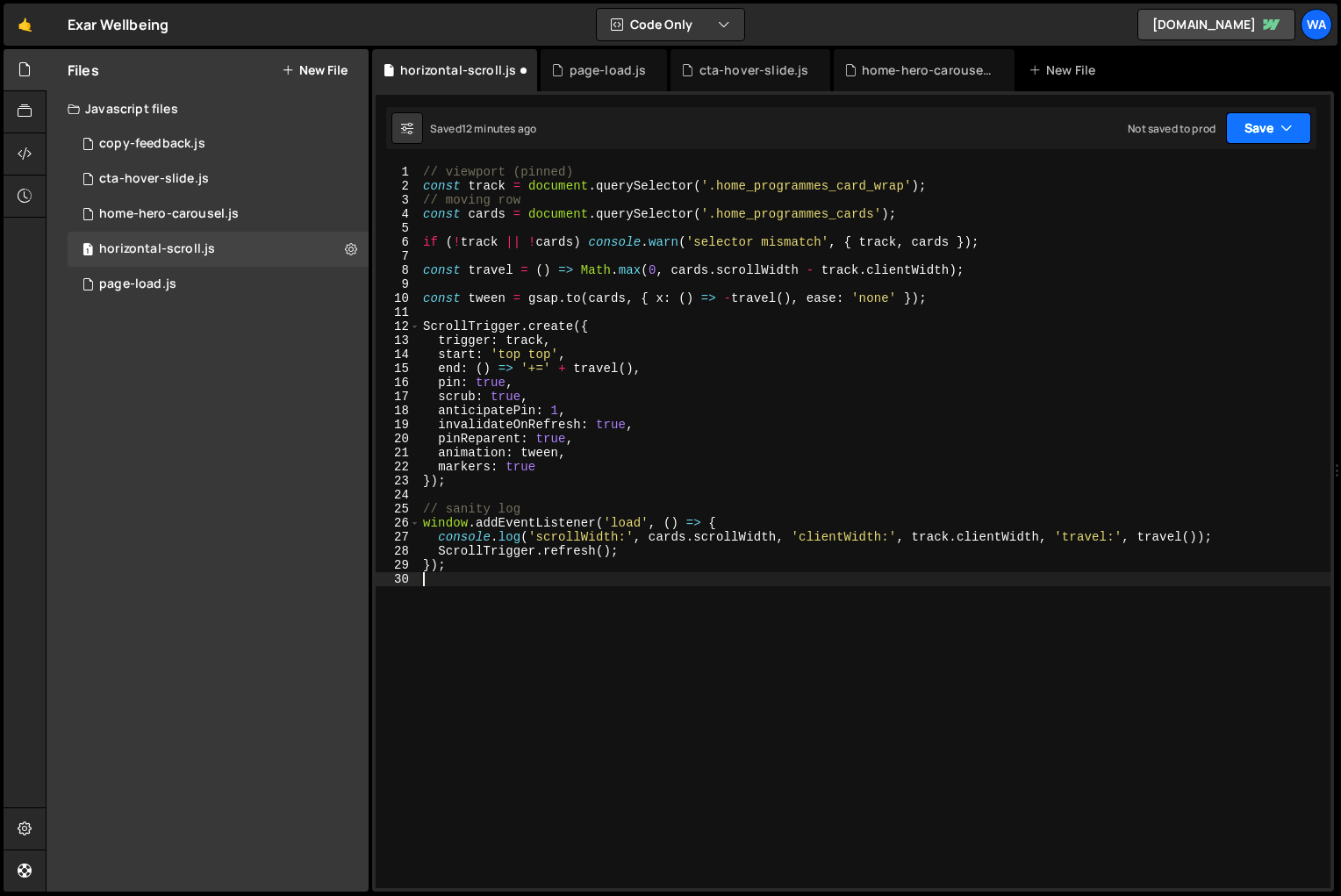
click at [1250, 131] on button "Save" at bounding box center [1268, 128] width 85 height 32
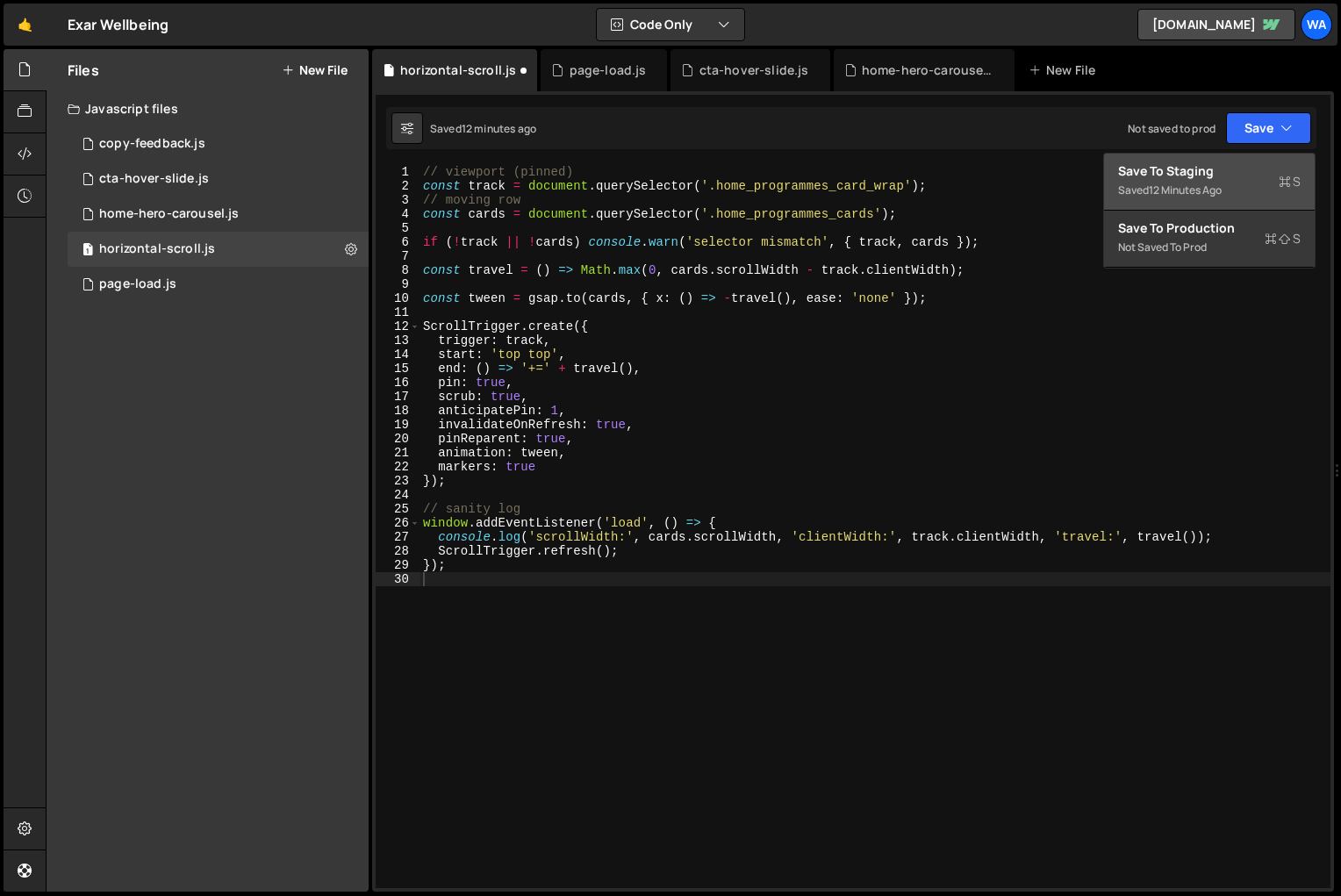
click at [1225, 172] on div "Save to Staging S" at bounding box center [1209, 171] width 183 height 18
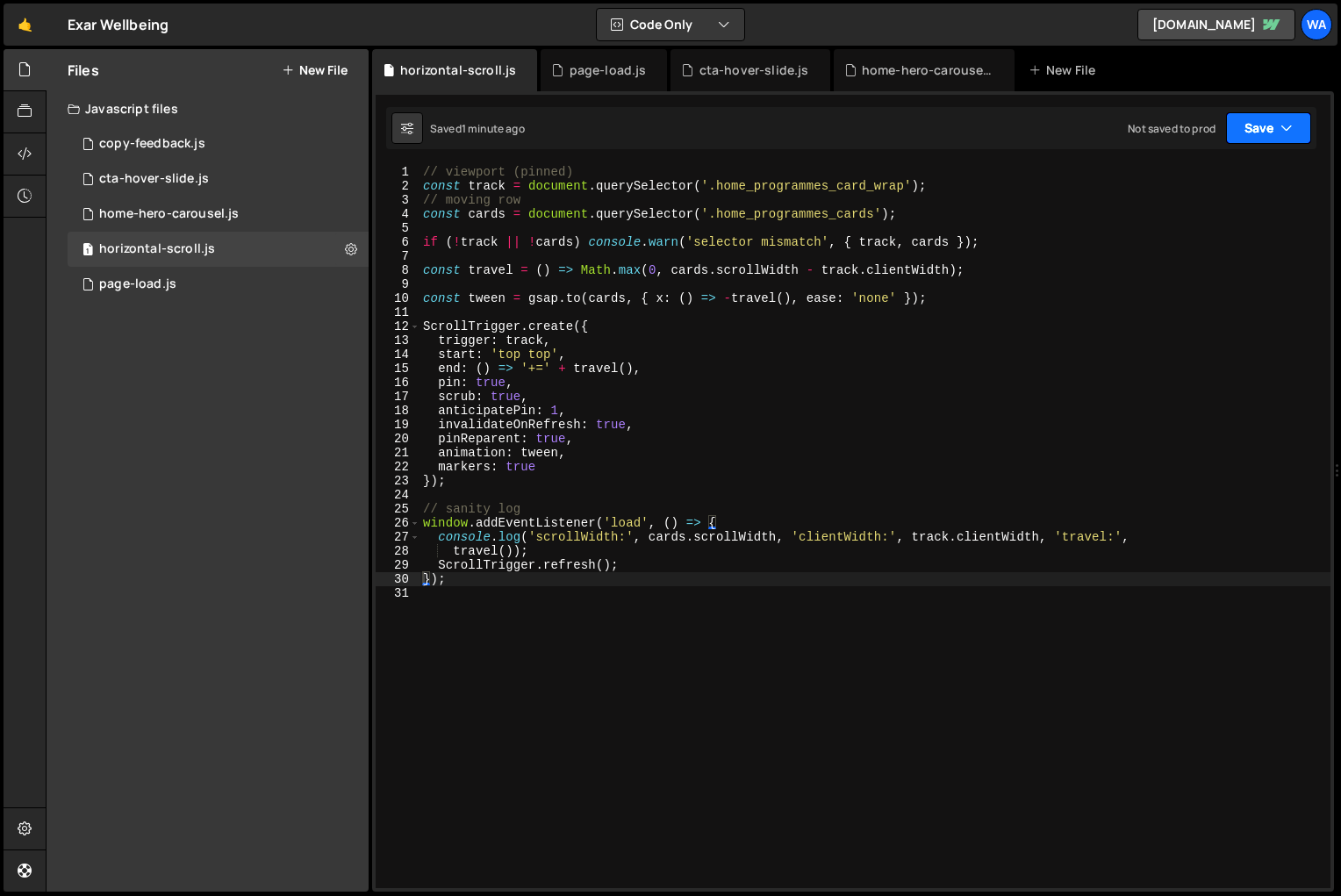
click at [1259, 132] on button "Save" at bounding box center [1268, 128] width 85 height 32
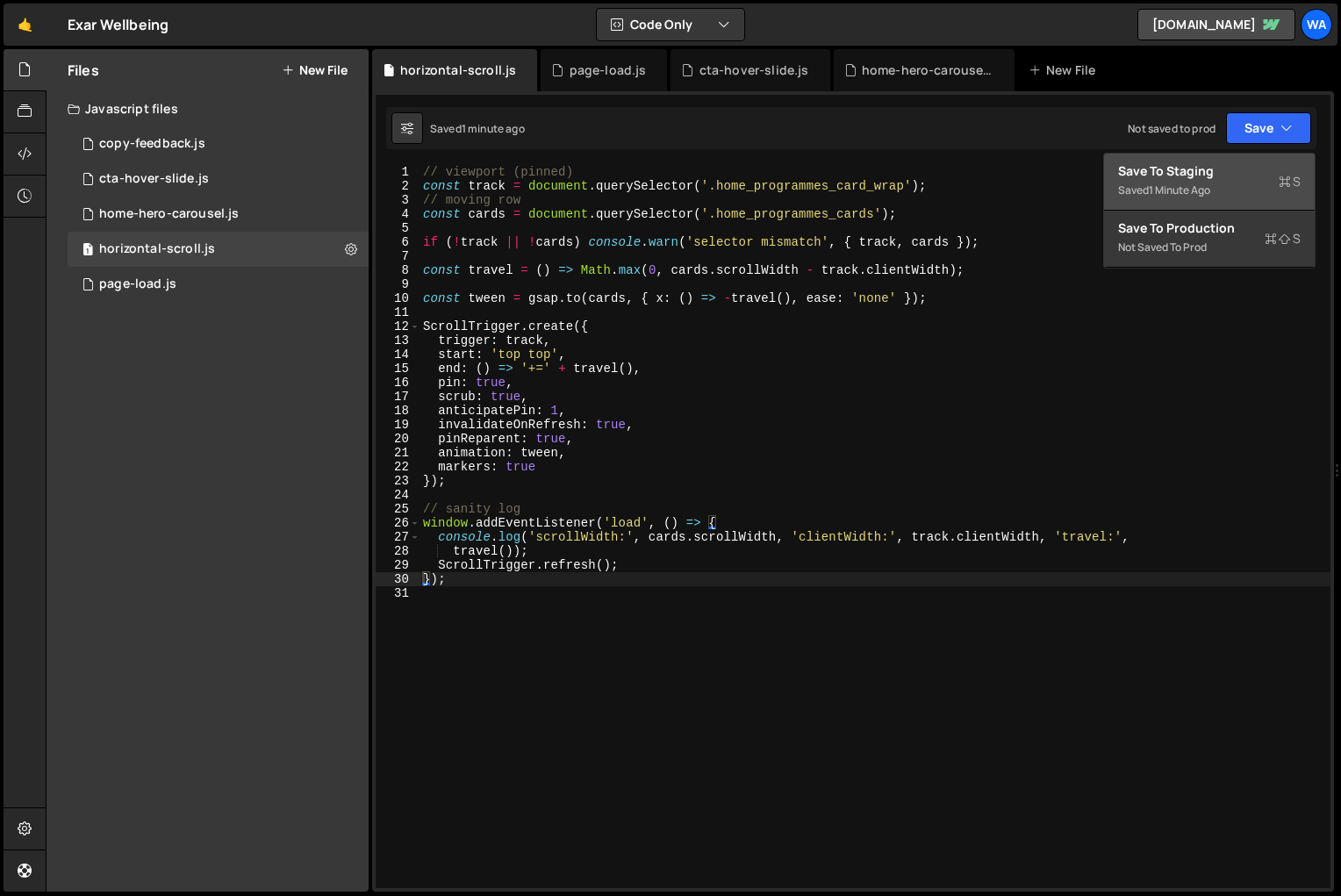
click at [1228, 178] on div "Save to Staging S" at bounding box center [1209, 171] width 183 height 18
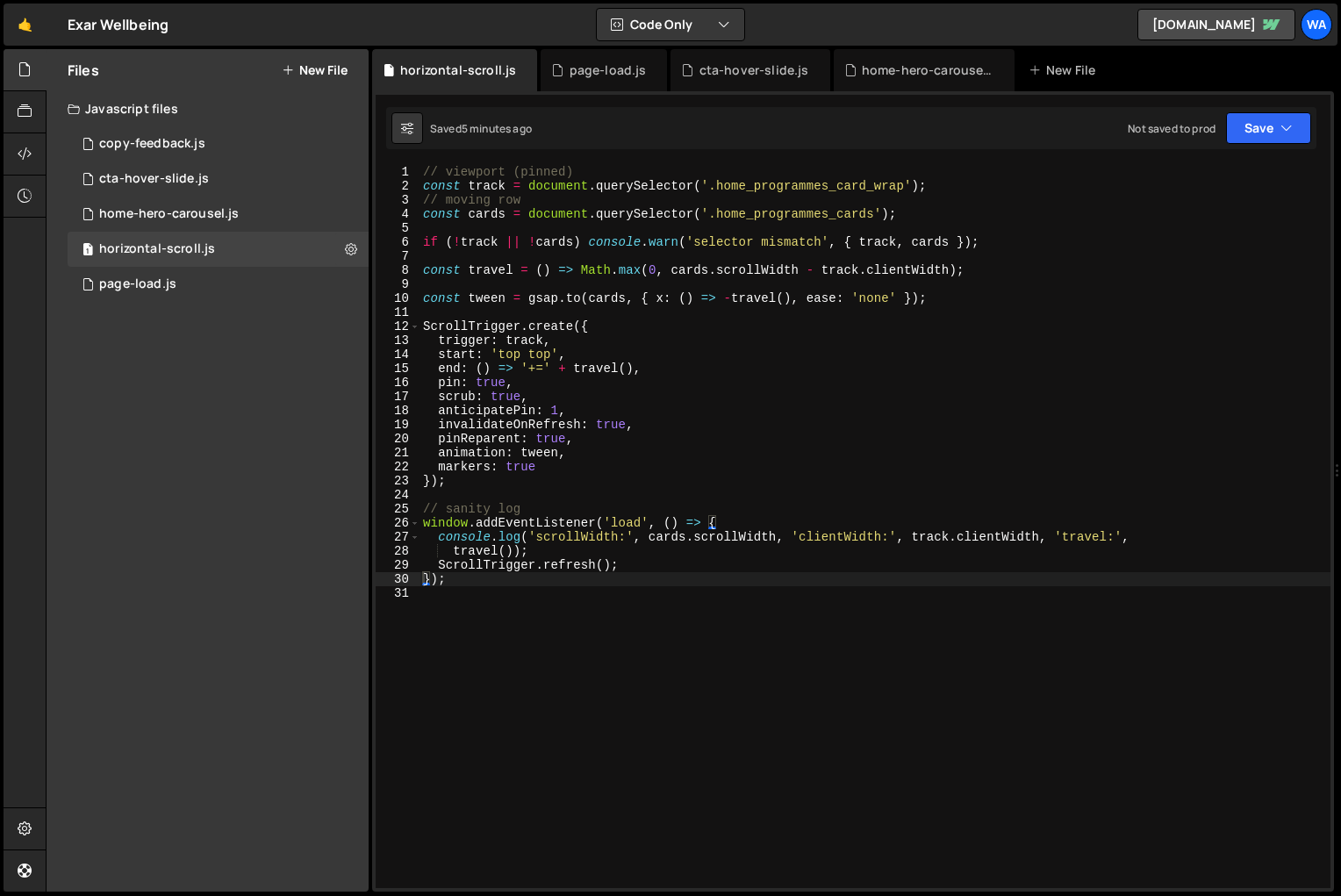
click at [513, 668] on div "// viewport (pinned) const track = document . querySelector ( '.home_programmes…" at bounding box center [875, 540] width 911 height 751
type textarea "});"
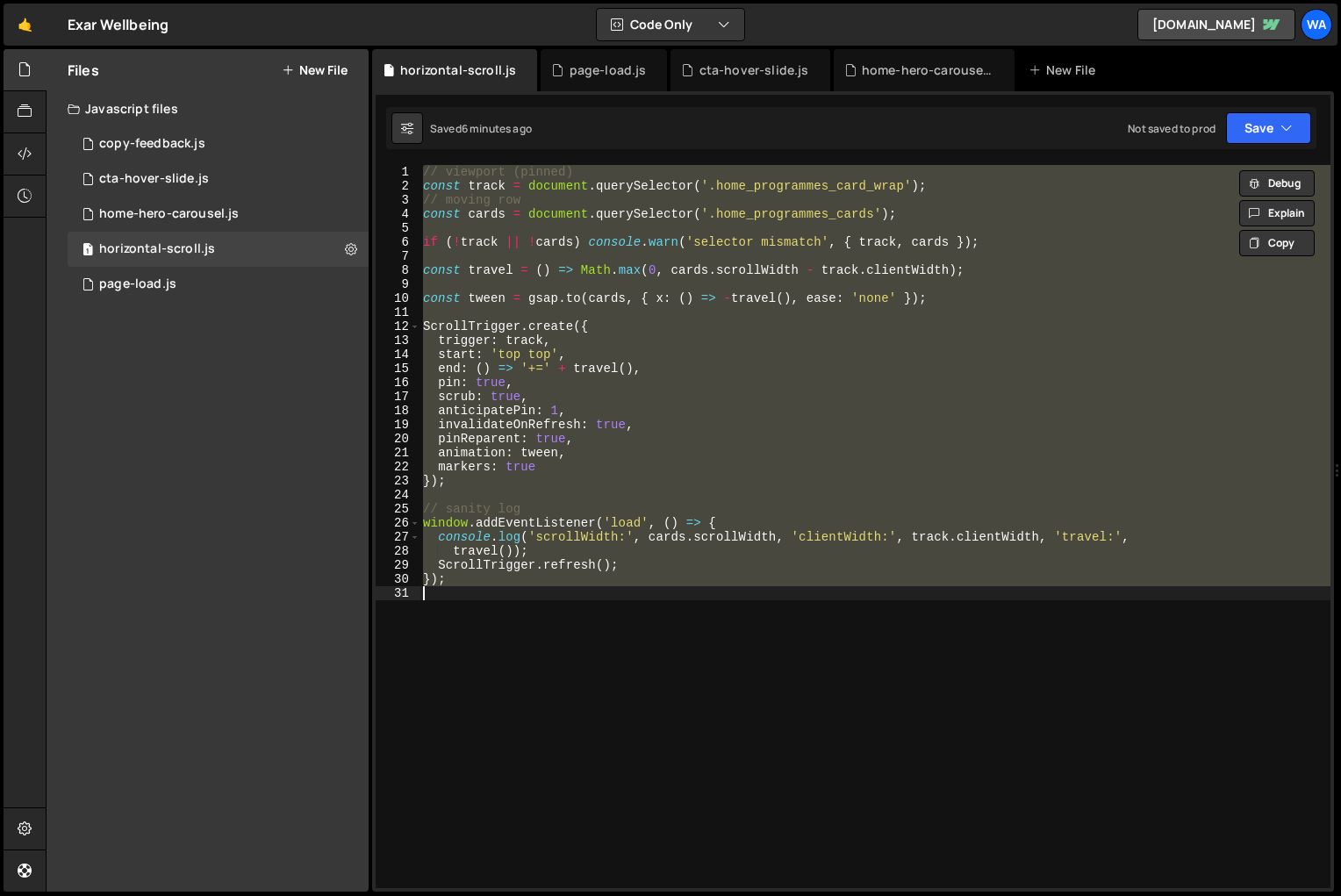
paste textarea
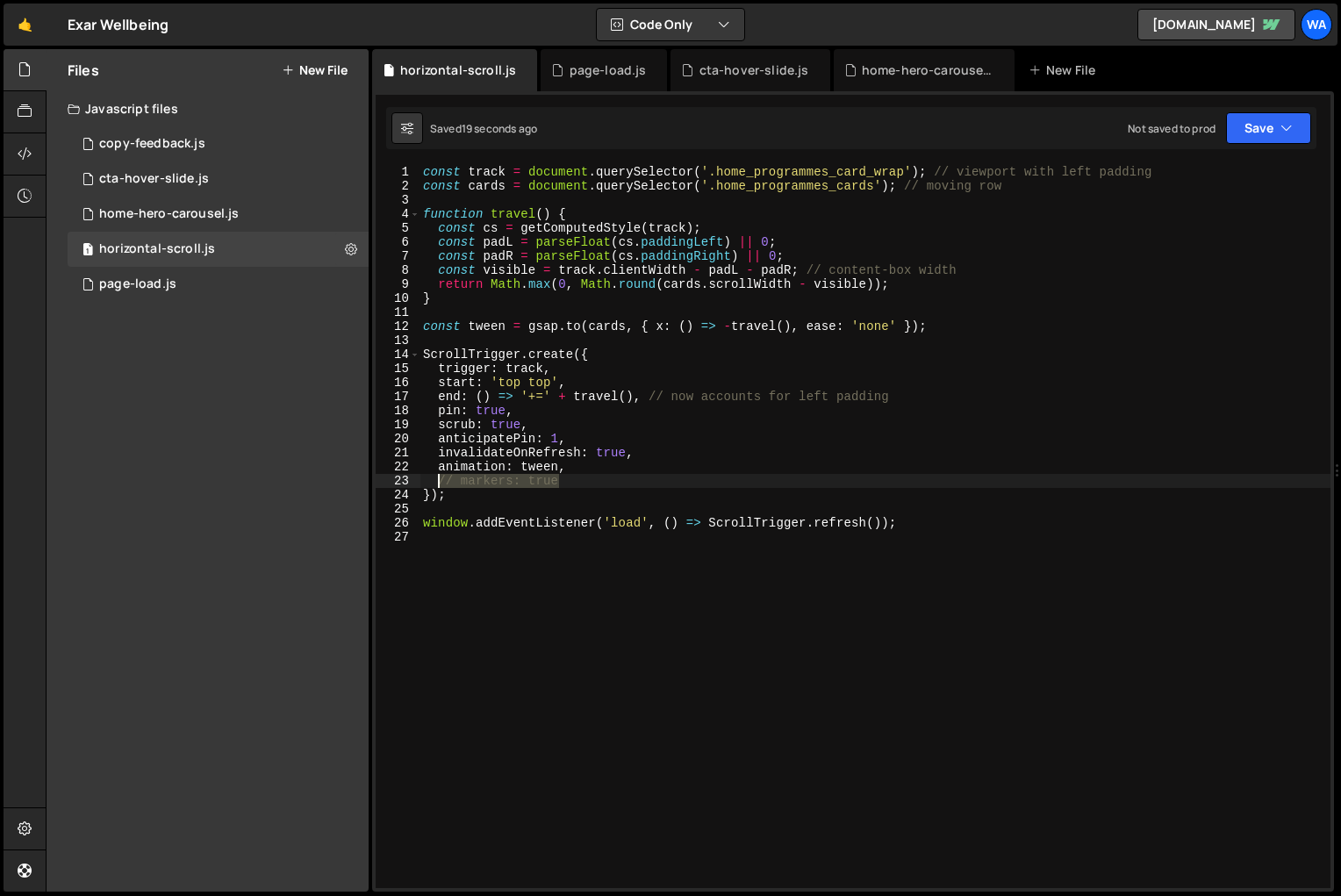
drag, startPoint x: 565, startPoint y: 484, endPoint x: 440, endPoint y: 485, distance: 125.0
click at [440, 485] on div "const track = document . querySelector ( '.home_programmes_card_wrap' ) ; // vi…" at bounding box center [875, 540] width 911 height 751
type textarea "markers: true"
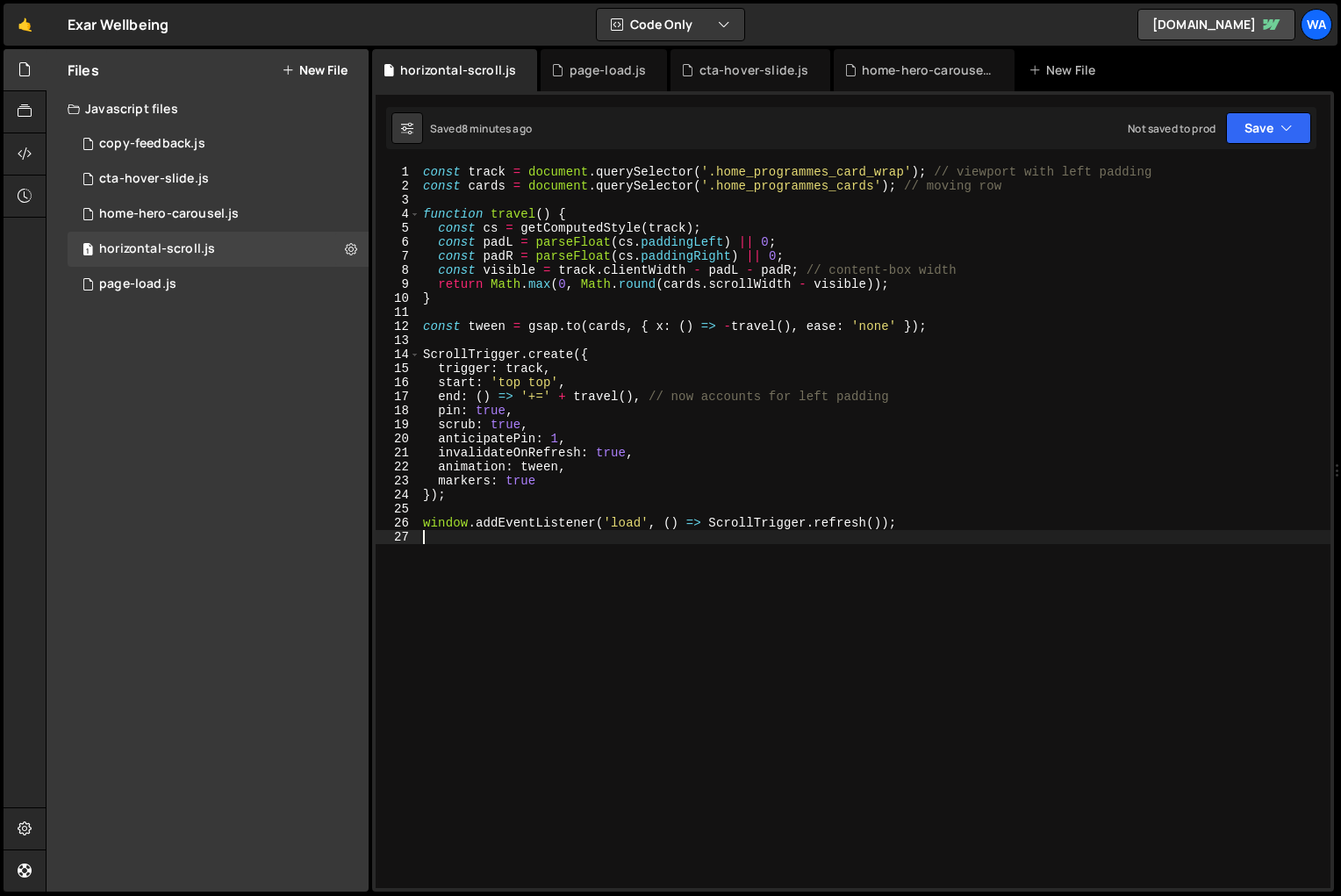
click at [555, 621] on div "const track = document . querySelector ( '.home_programmes_card_wrap' ) ; // vi…" at bounding box center [875, 540] width 911 height 751
type textarea "window.addEventListener('load', () => ScrollTrigger.refresh());"
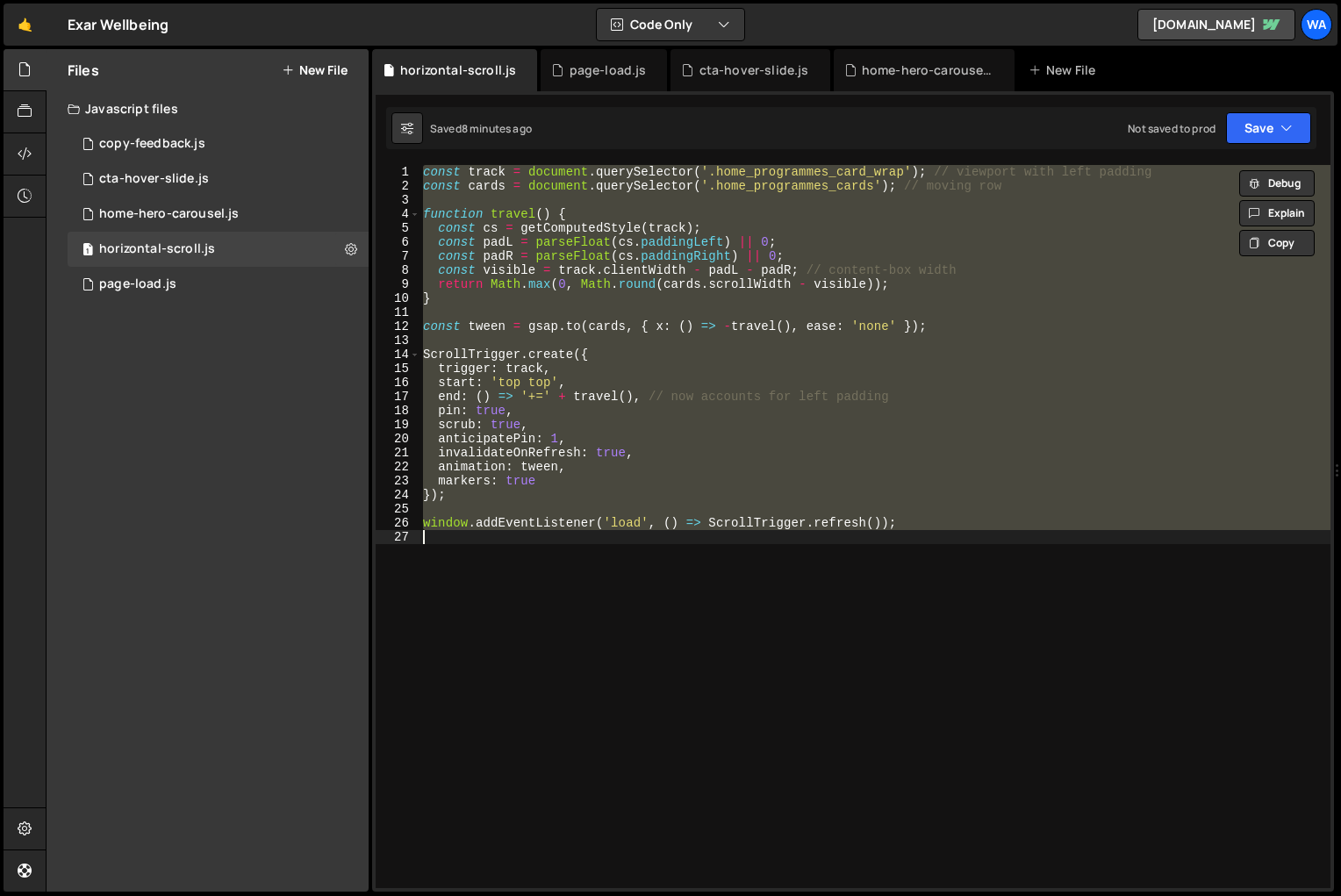
paste textarea
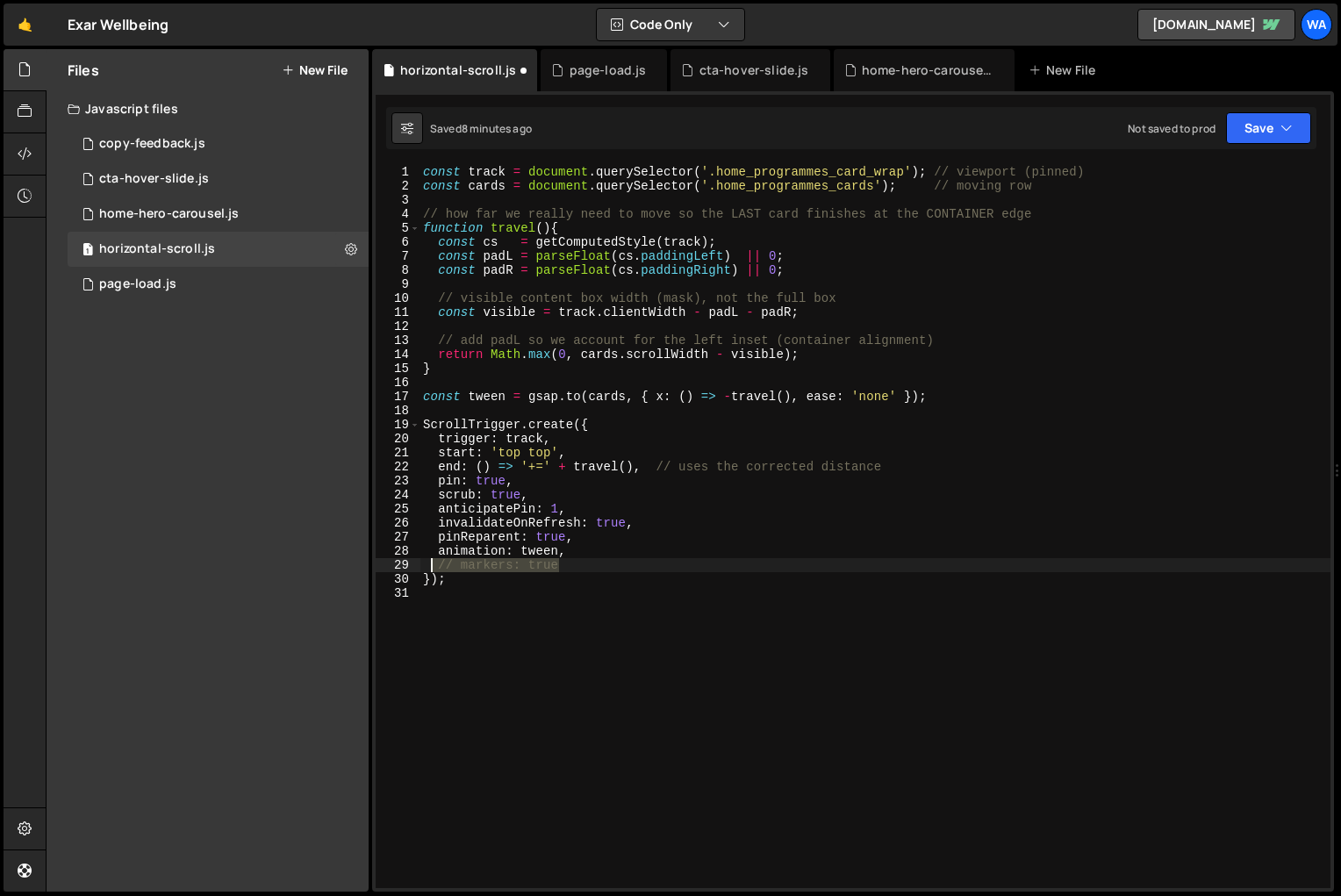
drag, startPoint x: 567, startPoint y: 569, endPoint x: 427, endPoint y: 565, distance: 140.1
click at [427, 565] on div "const track = document . querySelector ( '.home_programmes_card_wrap' ) ; // vi…" at bounding box center [875, 540] width 911 height 751
type textarea "markers: true"
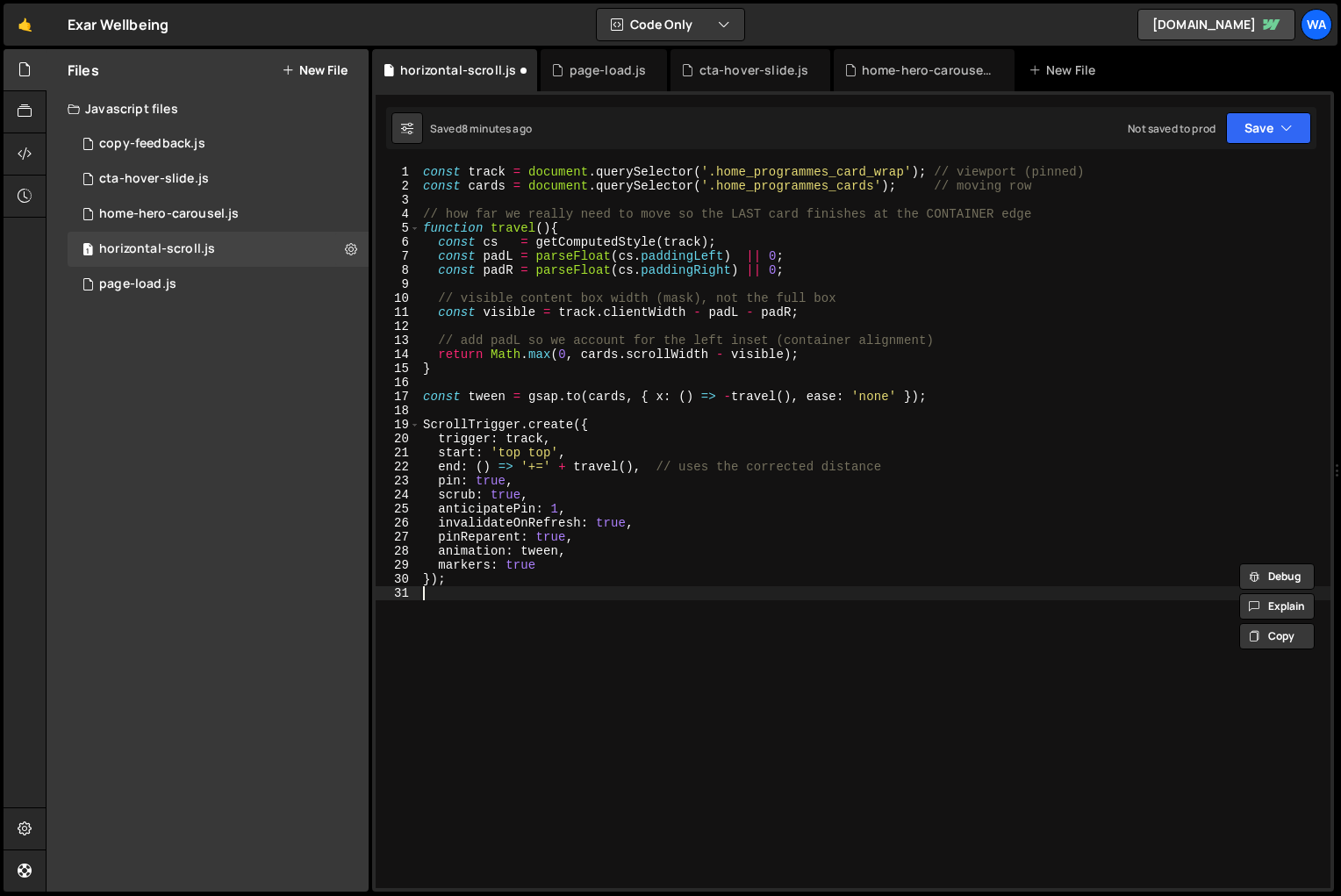
click at [794, 640] on div "const track = document . querySelector ( '.home_programmes_card_wrap' ) ; // vi…" at bounding box center [875, 540] width 911 height 751
click at [1257, 131] on button "Save" at bounding box center [1268, 128] width 85 height 32
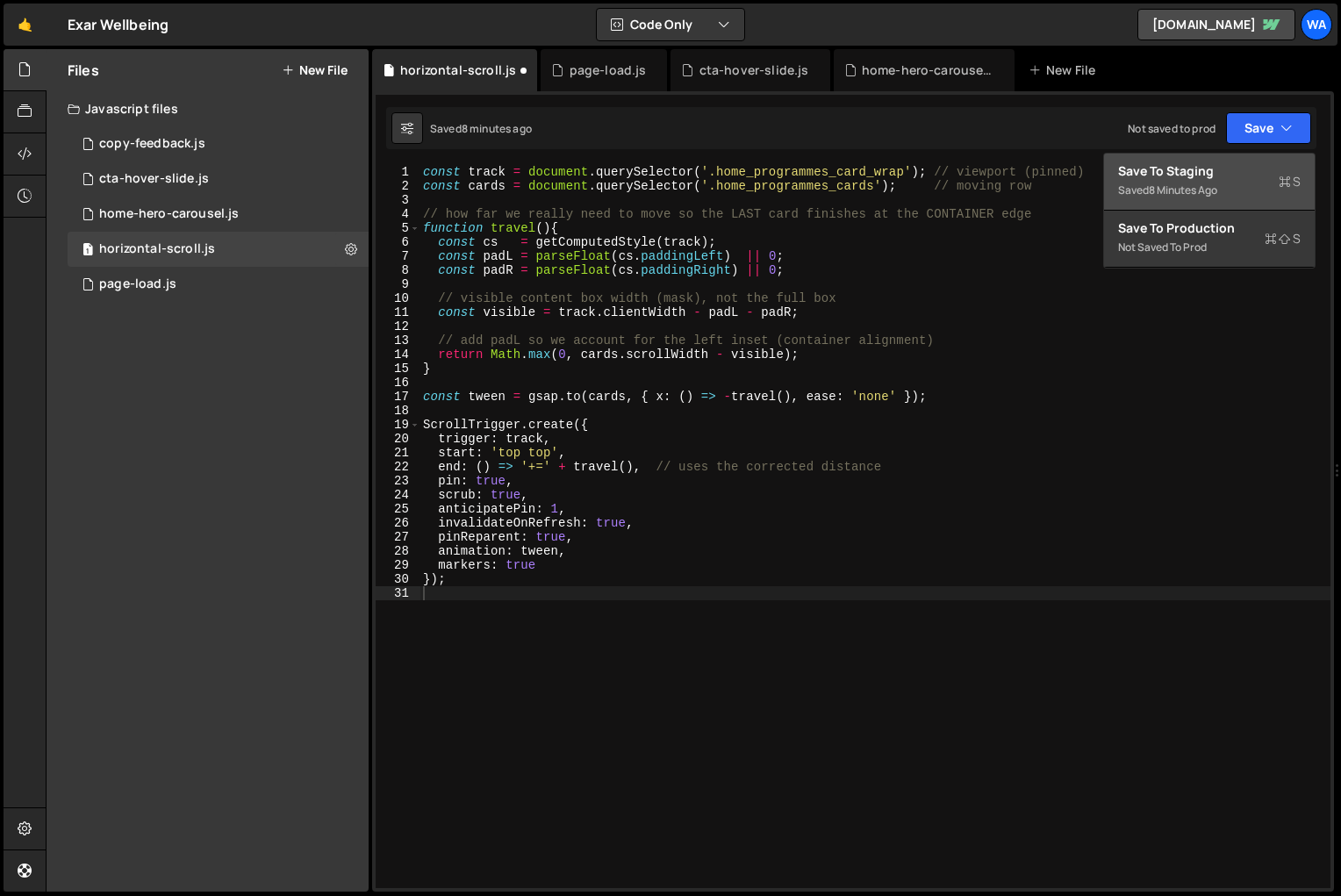
click at [1230, 182] on div "Saved 8 minutes ago" at bounding box center [1209, 190] width 183 height 21
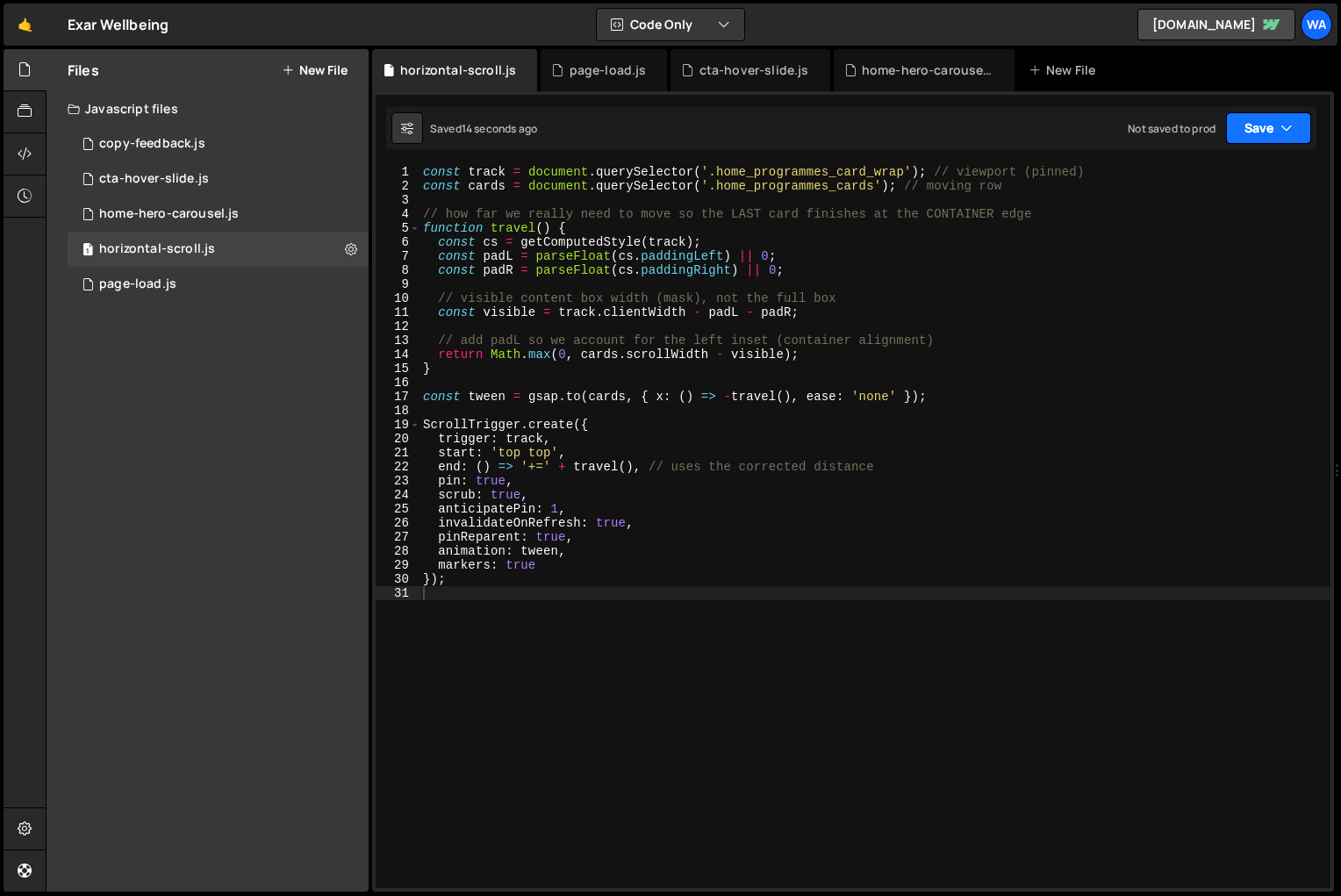
click at [1259, 134] on button "Save" at bounding box center [1268, 128] width 85 height 32
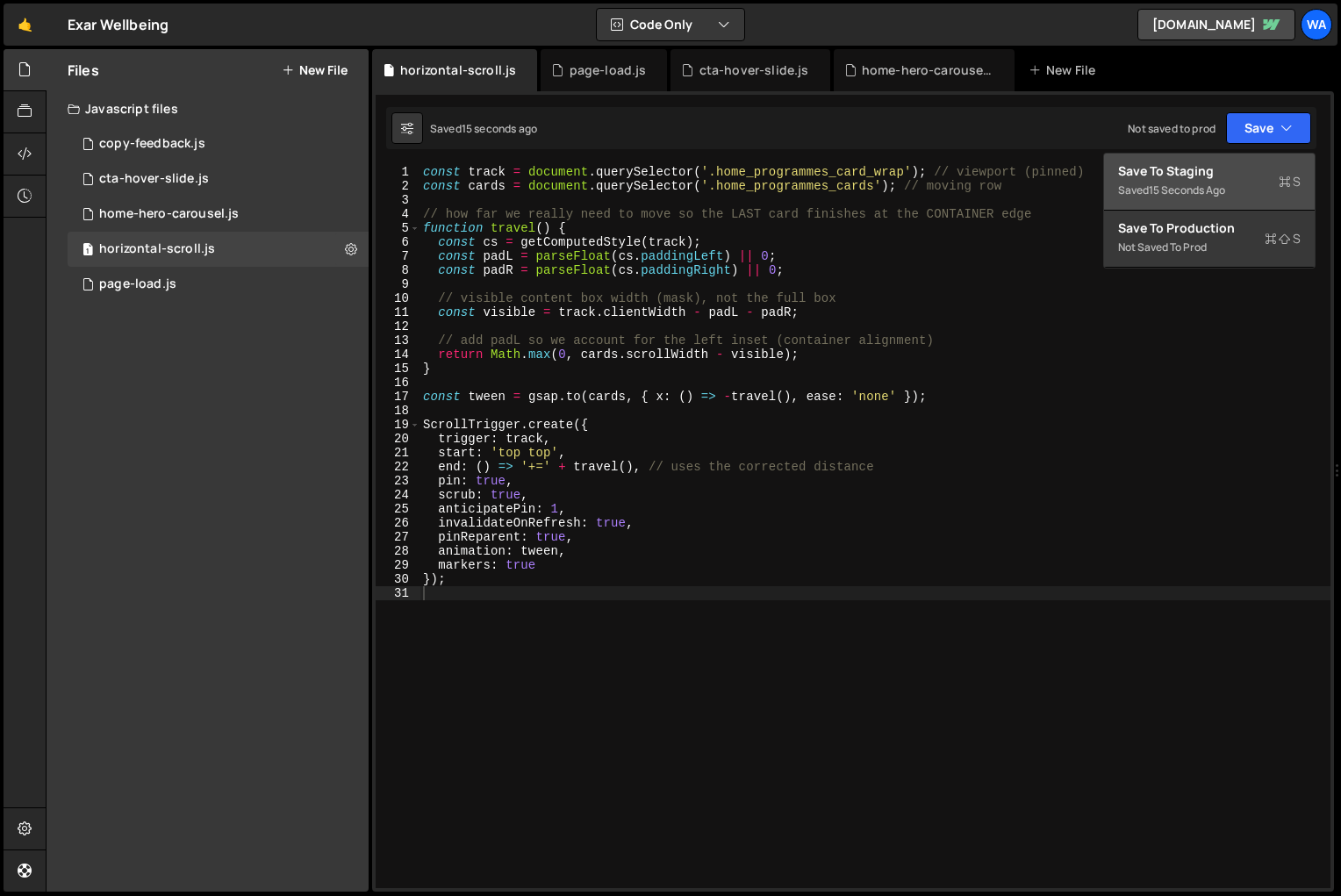
click at [1229, 176] on div "Save to Staging S" at bounding box center [1209, 171] width 183 height 18
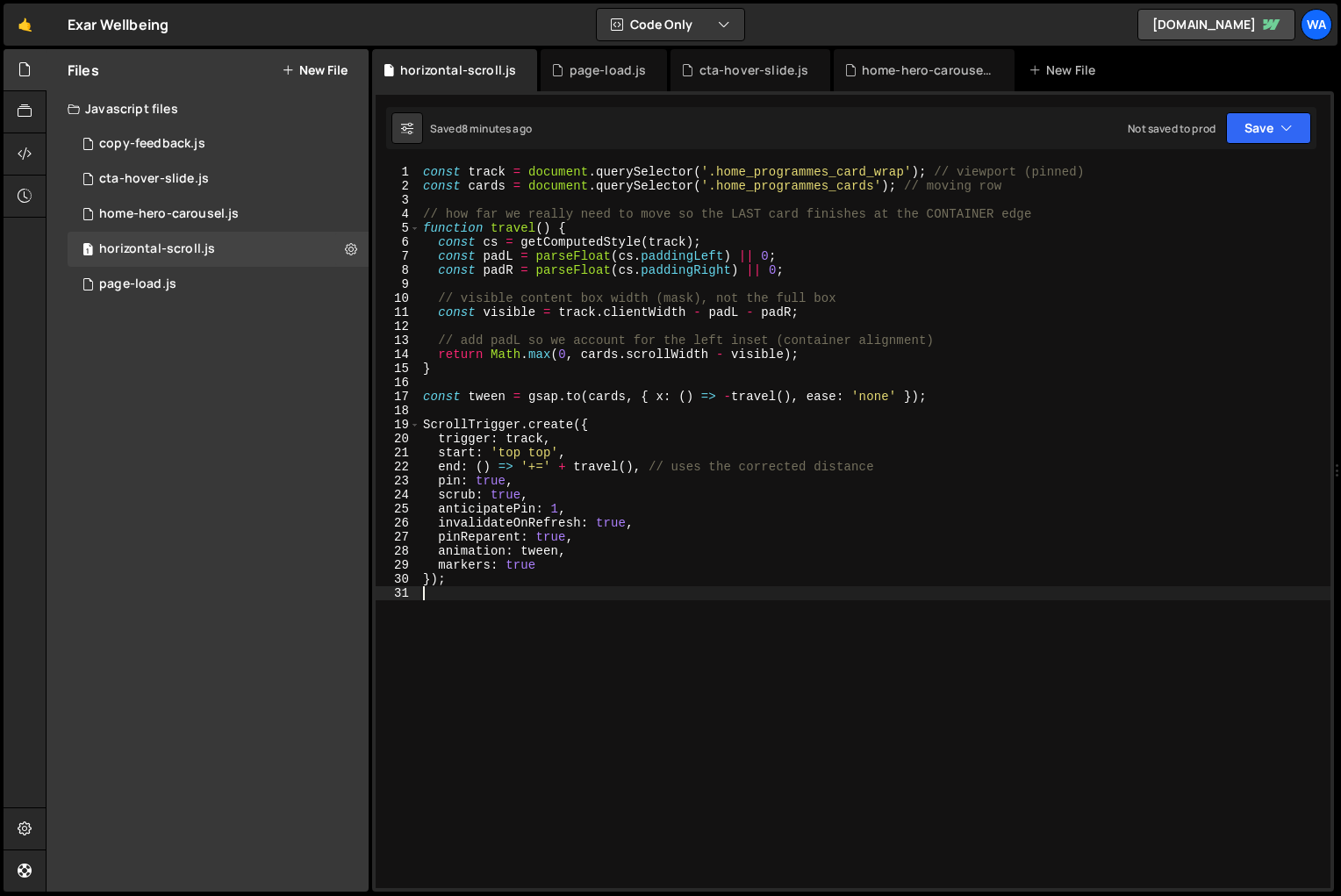
click at [585, 619] on div "const track = document . querySelector ( '.home_programmes_card_wrap' ) ; // vi…" at bounding box center [875, 540] width 911 height 751
type textarea "});"
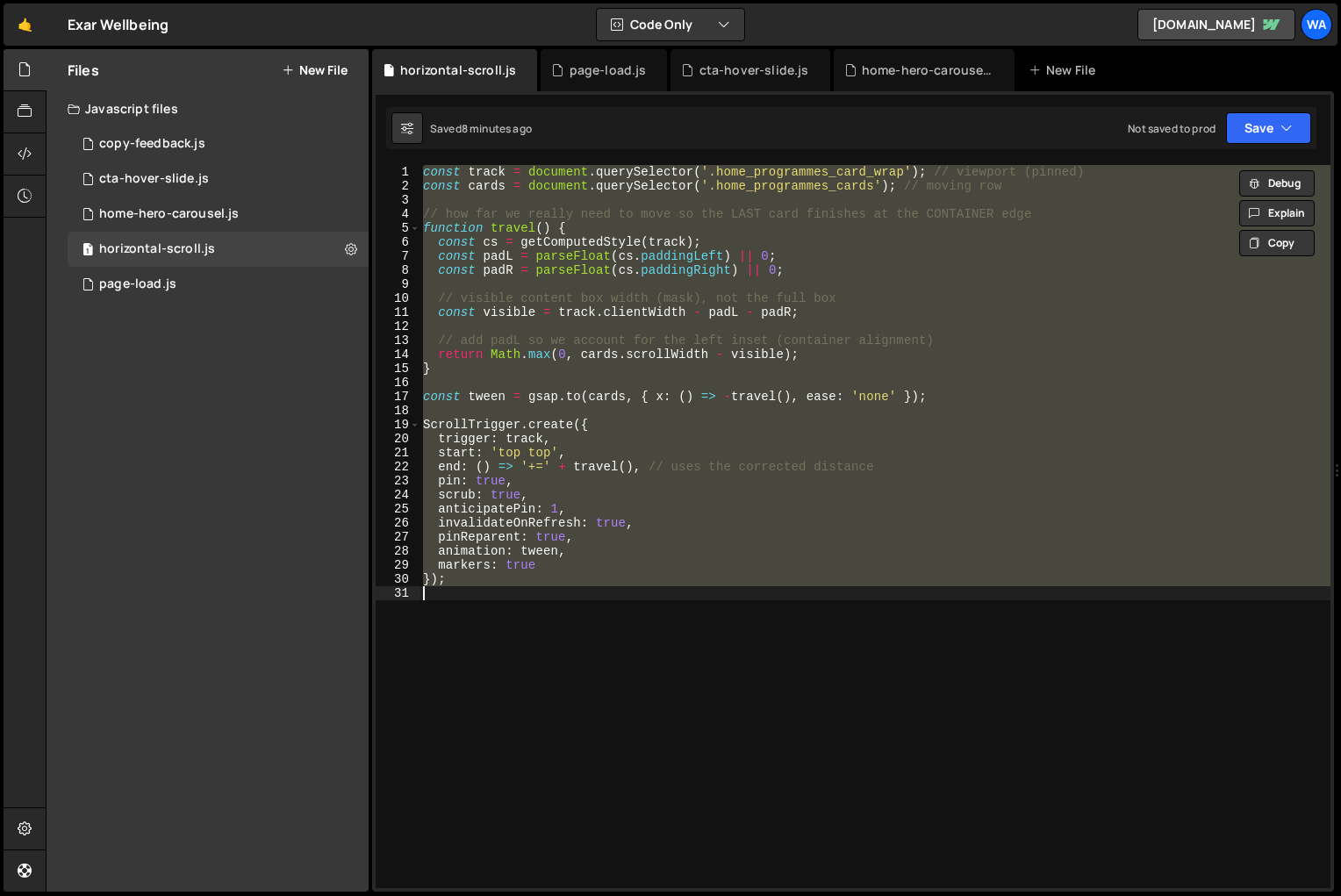
paste textarea
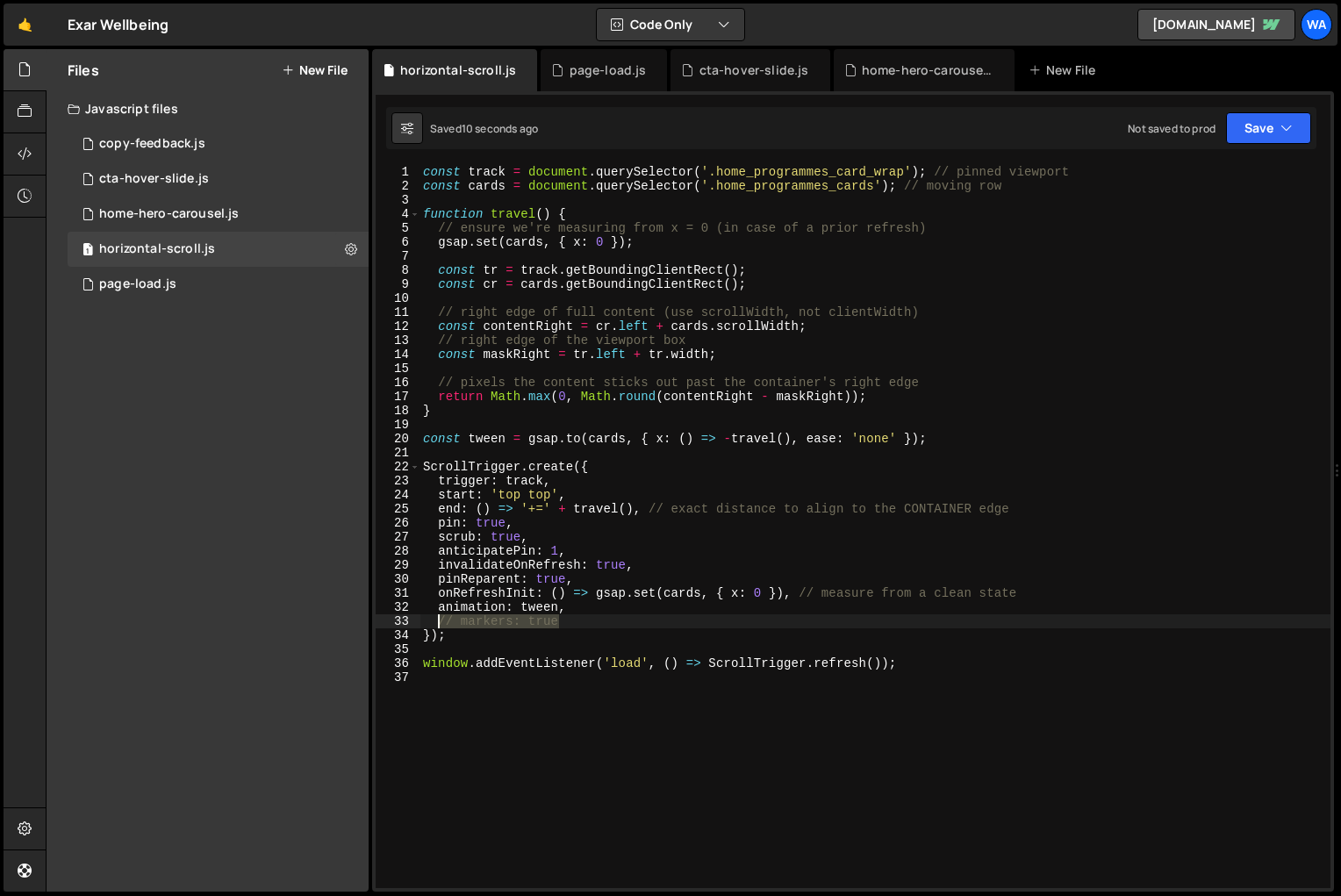
drag, startPoint x: 561, startPoint y: 621, endPoint x: 440, endPoint y: 626, distance: 121.1
click at [440, 626] on div "const track = document . querySelector ( '.home_programmes_card_wrap' ) ; // pi…" at bounding box center [875, 540] width 911 height 751
click at [1259, 139] on button "Save" at bounding box center [1268, 128] width 85 height 32
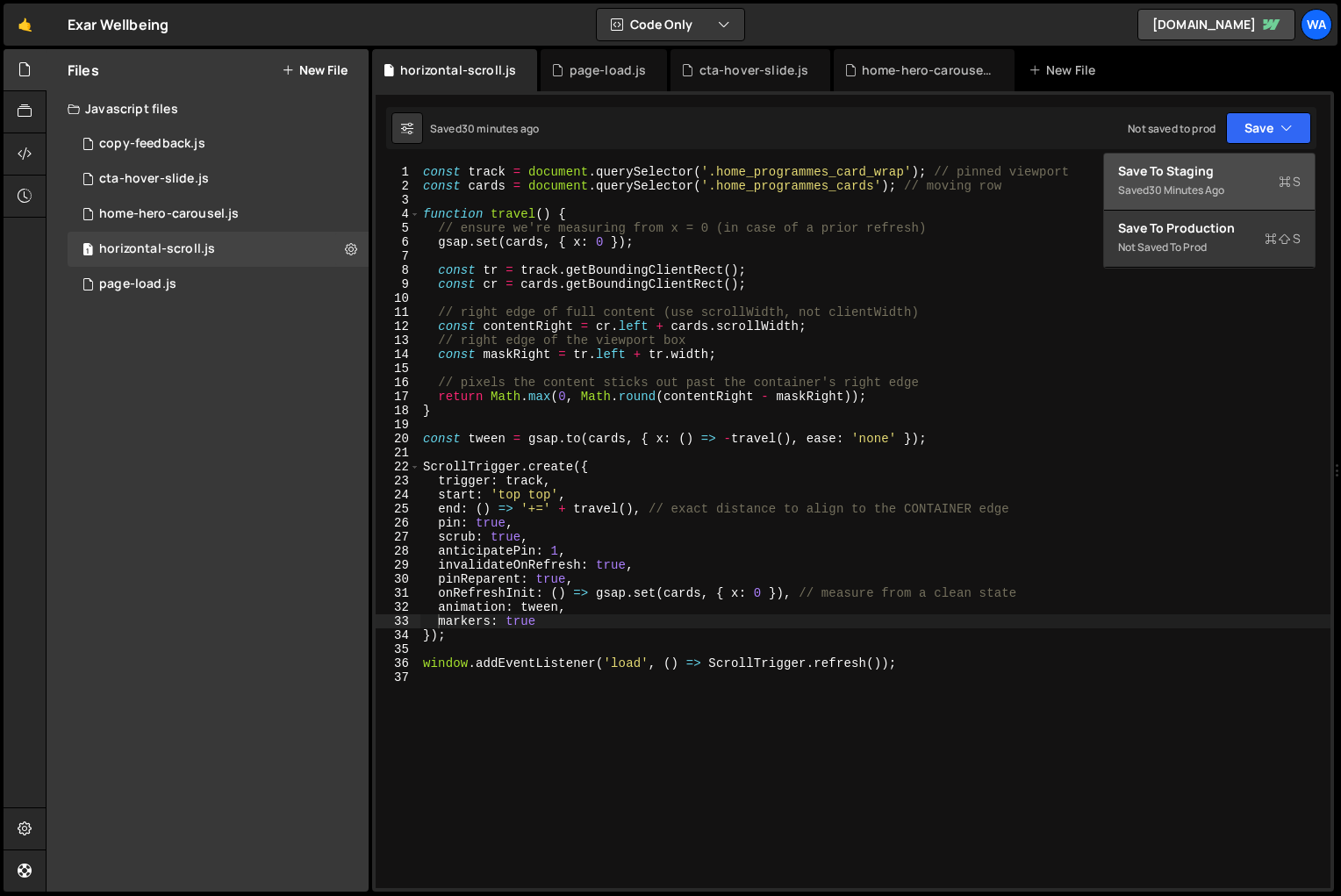
click at [1227, 177] on div "Save to Staging S" at bounding box center [1209, 171] width 183 height 18
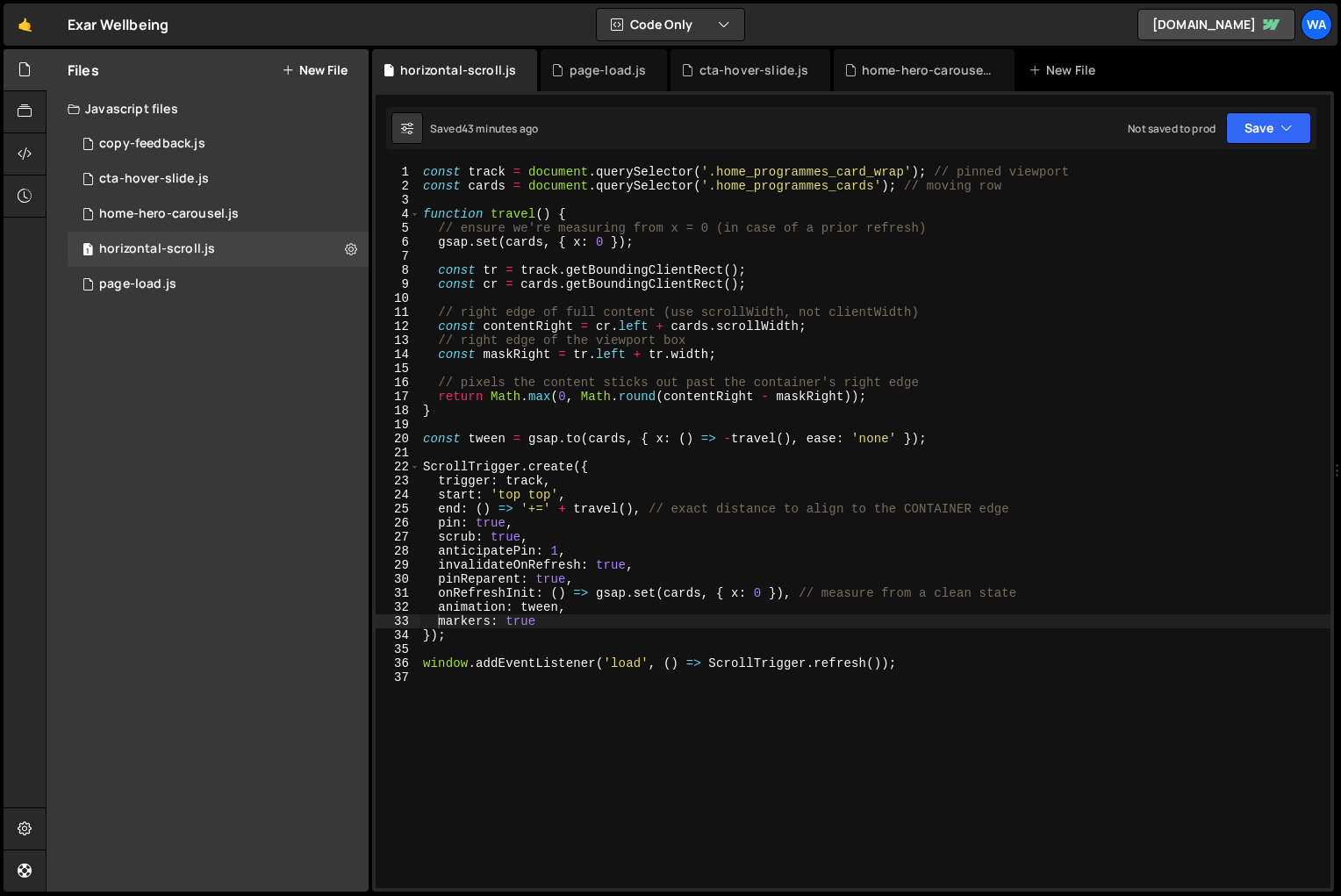
click at [551, 497] on div "const track = document . querySelector ( '.home_programmes_card_wrap' ) ; // pi…" at bounding box center [875, 540] width 911 height 751
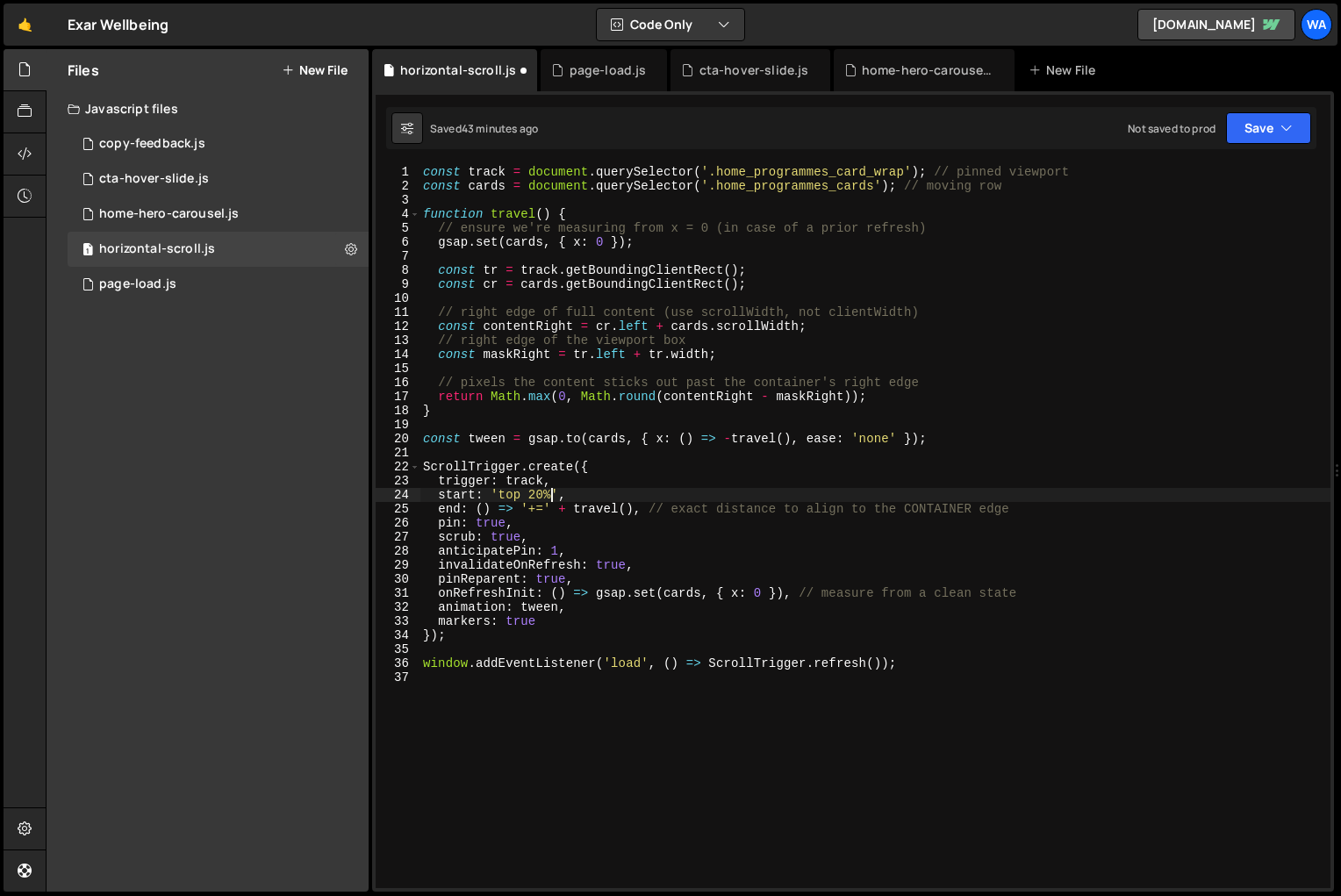
scroll to position [0, 8]
click at [535, 496] on div "const track = document . querySelector ( '.home_programmes_card_wrap' ) ; // pi…" at bounding box center [875, 540] width 911 height 751
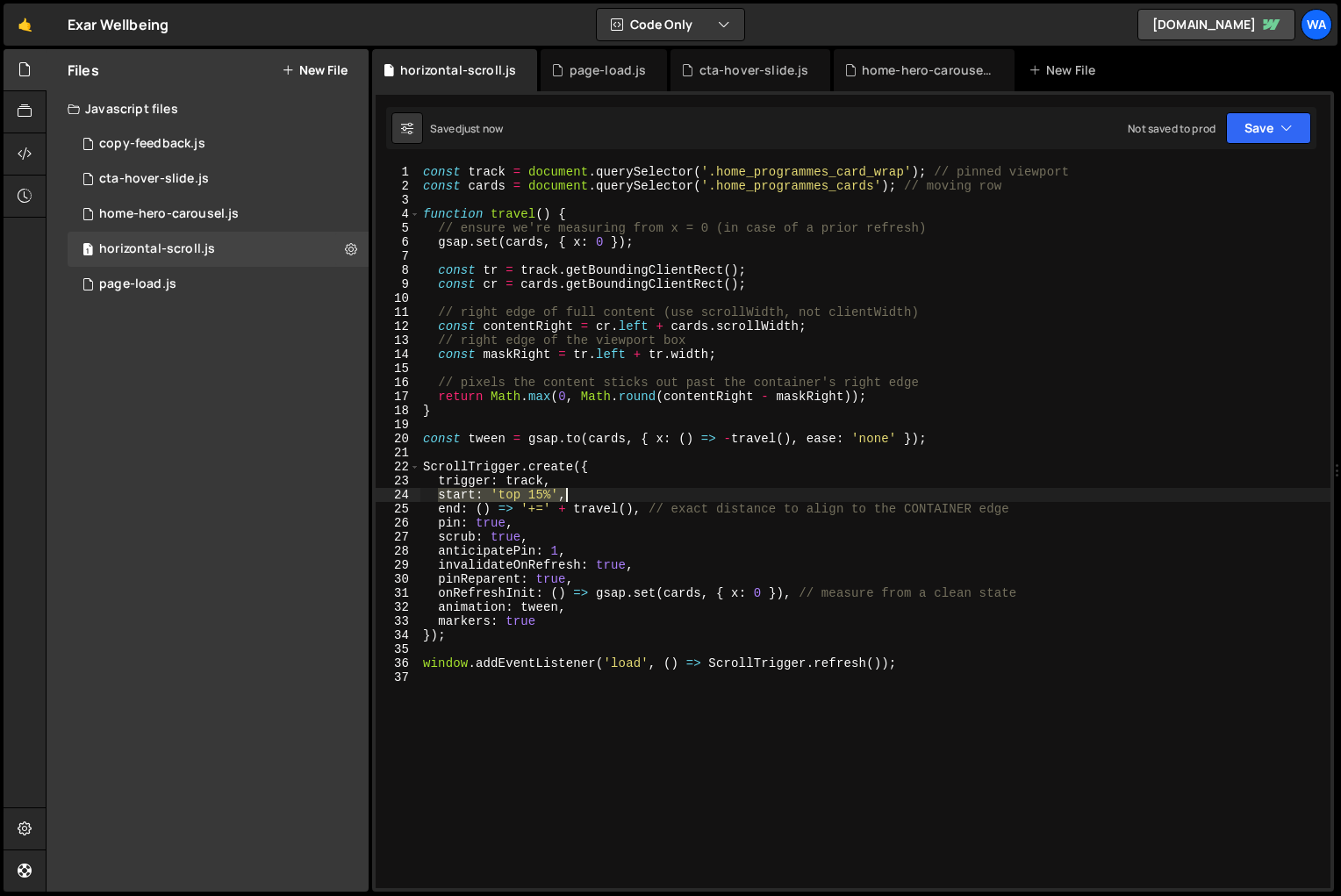
drag, startPoint x: 436, startPoint y: 498, endPoint x: 599, endPoint y: 498, distance: 163.0
click at [599, 498] on div "const track = document . querySelector ( '.home_programmes_card_wrap' ) ; // pi…" at bounding box center [875, 540] width 911 height 751
click at [550, 498] on div "const track = document . querySelector ( '.home_programmes_card_wrap' ) ; // pi…" at bounding box center [875, 527] width 911 height 724
click at [568, 494] on div "const track = document . querySelector ( '.home_programmes_card_wrap' ) ; // pi…" at bounding box center [875, 540] width 911 height 751
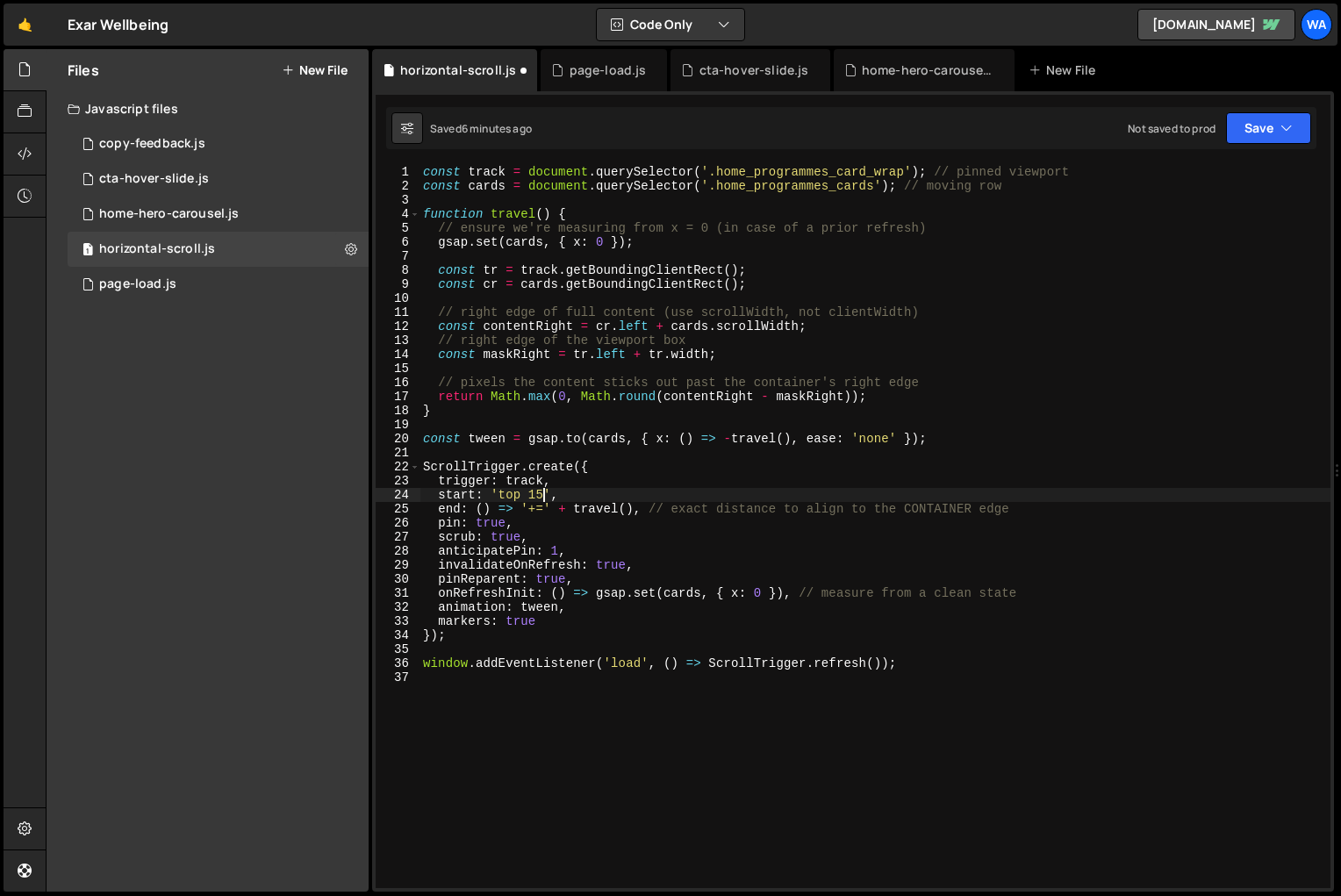
scroll to position [0, 8]
type textarea "start: 'top 15%',"
